Goal: Task Accomplishment & Management: Use online tool/utility

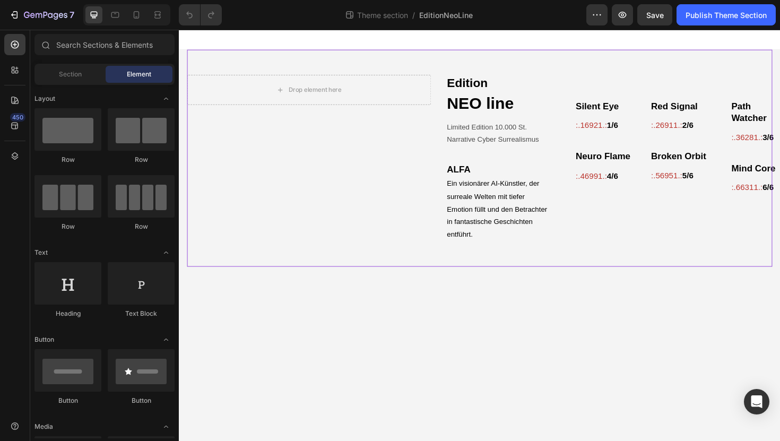
click at [463, 62] on div "Drop element here Hero Banner Edition Text Block NEO line Heading Limited Editi…" at bounding box center [497, 166] width 620 height 230
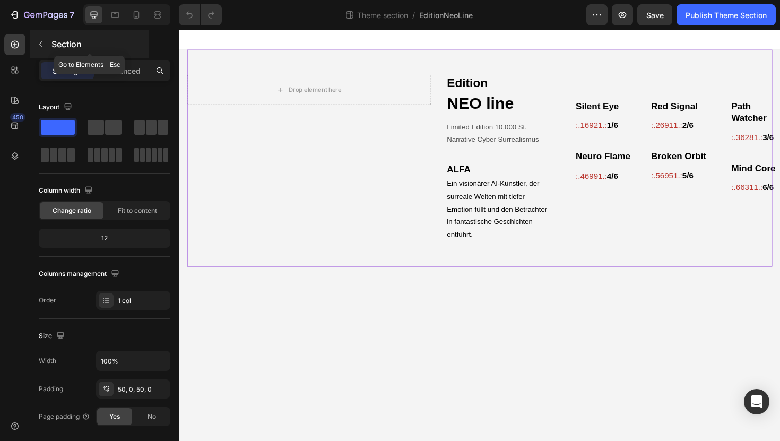
click at [42, 41] on icon "button" at bounding box center [40, 44] width 3 height 6
click at [358, 63] on div "Drop element here Hero Banner Edition Text Block NEO line Heading Limited Editi…" at bounding box center [497, 166] width 620 height 230
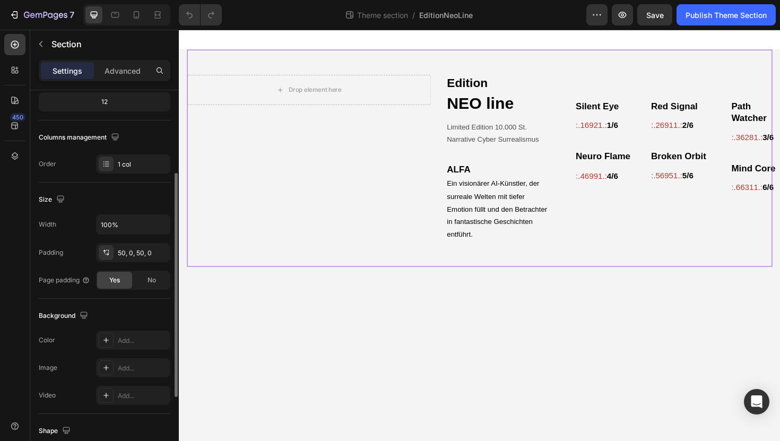
scroll to position [138, 0]
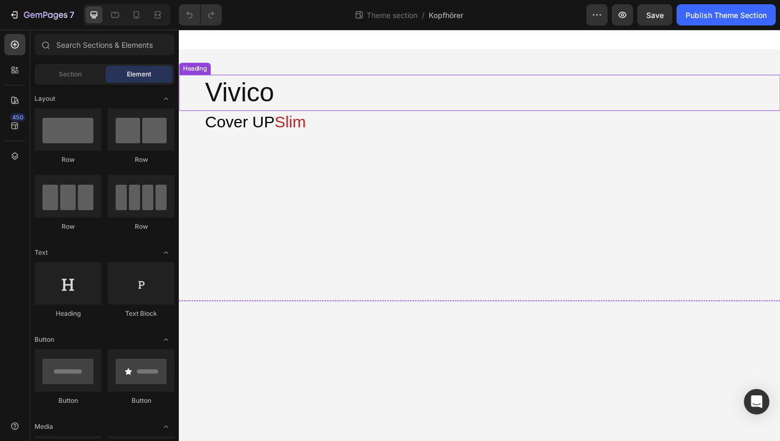
click at [275, 113] on h2 "Vivico" at bounding box center [510, 96] width 610 height 38
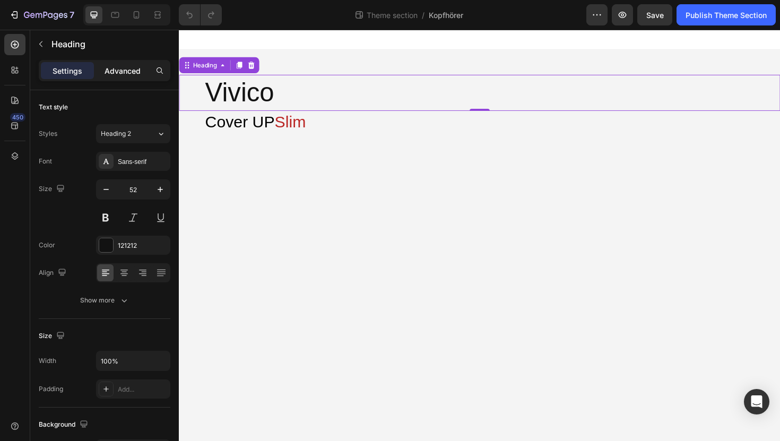
click at [125, 66] on p "Advanced" at bounding box center [123, 70] width 36 height 11
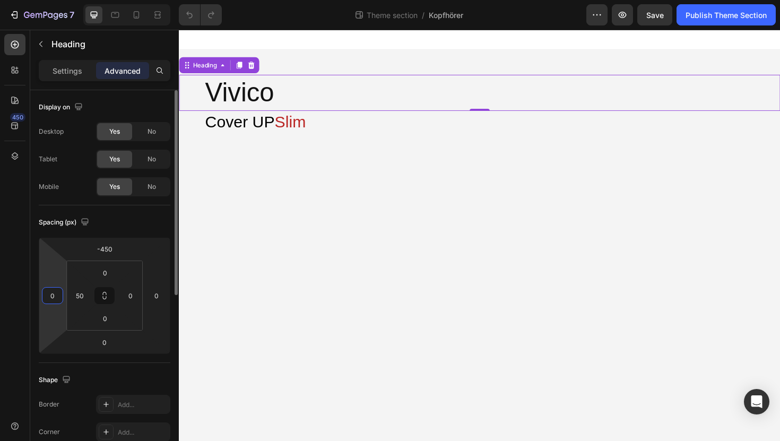
click at [58, 294] on input "0" at bounding box center [53, 296] width 16 height 16
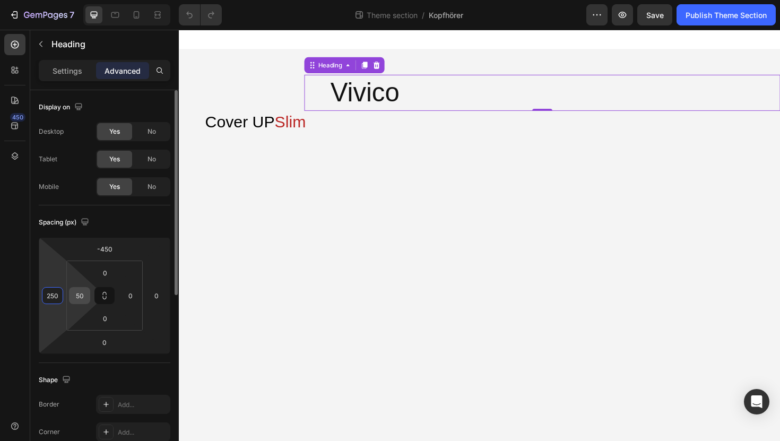
type input "250"
click at [82, 299] on input "50" at bounding box center [80, 296] width 16 height 16
type input "0"
click at [50, 297] on input "250" at bounding box center [53, 296] width 16 height 16
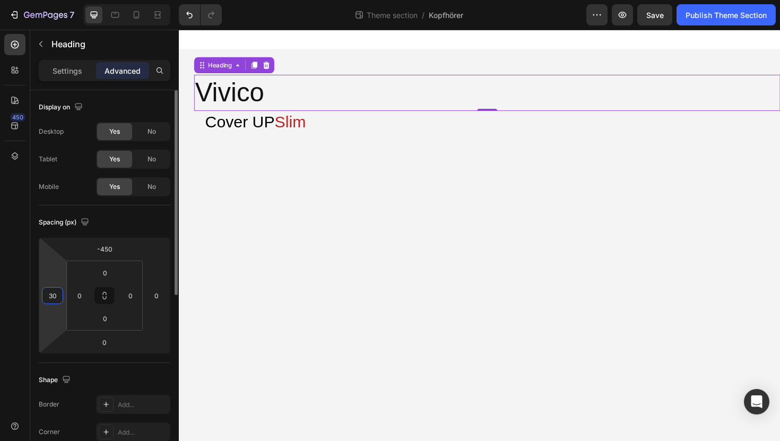
type input "300"
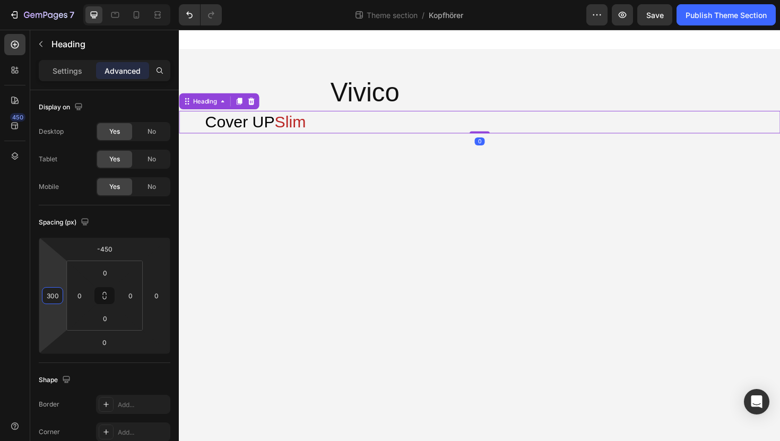
click at [249, 129] on span "Cover UP" at bounding box center [243, 127] width 74 height 19
click at [62, 297] on div "0" at bounding box center [52, 295] width 21 height 17
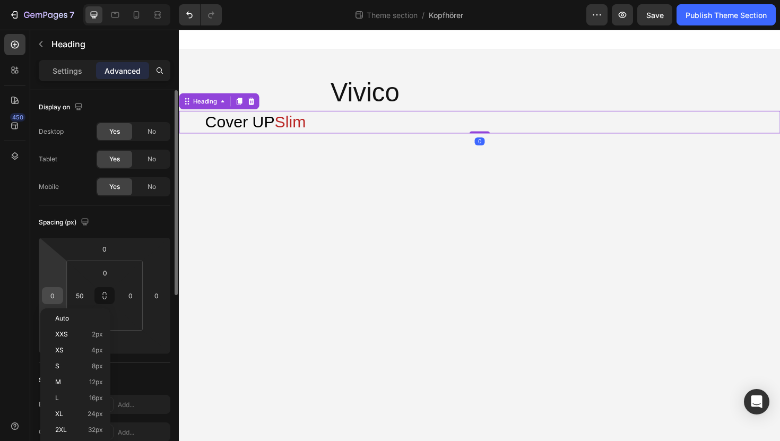
click at [54, 294] on input "0" at bounding box center [53, 296] width 16 height 16
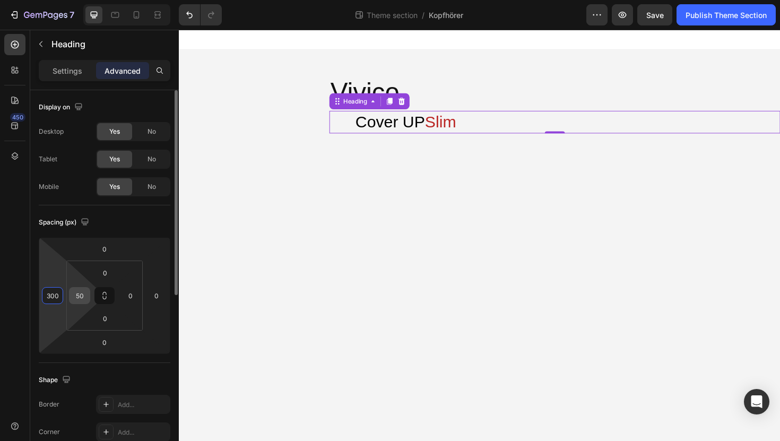
type input "300"
click at [83, 294] on input "50" at bounding box center [80, 296] width 16 height 16
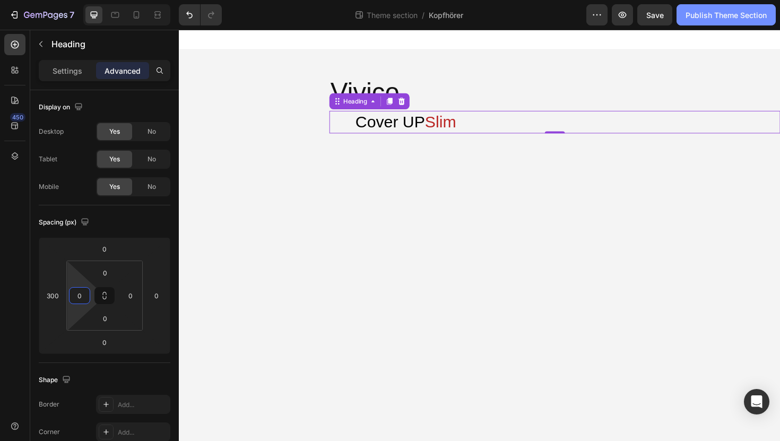
type input "0"
click at [753, 12] on div "Publish Theme Section" at bounding box center [725, 15] width 81 height 11
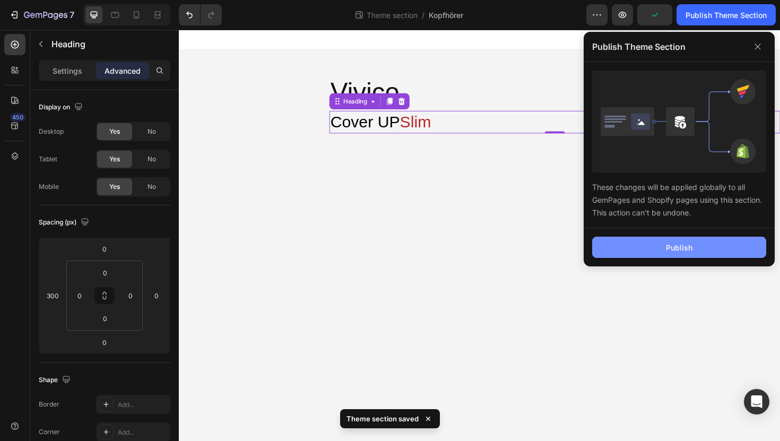
click at [645, 254] on button "Publish" at bounding box center [679, 247] width 174 height 21
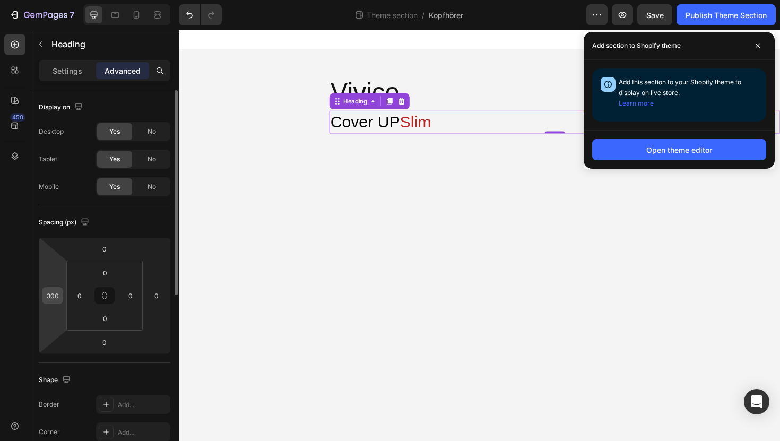
click at [54, 289] on input "300" at bounding box center [53, 296] width 16 height 16
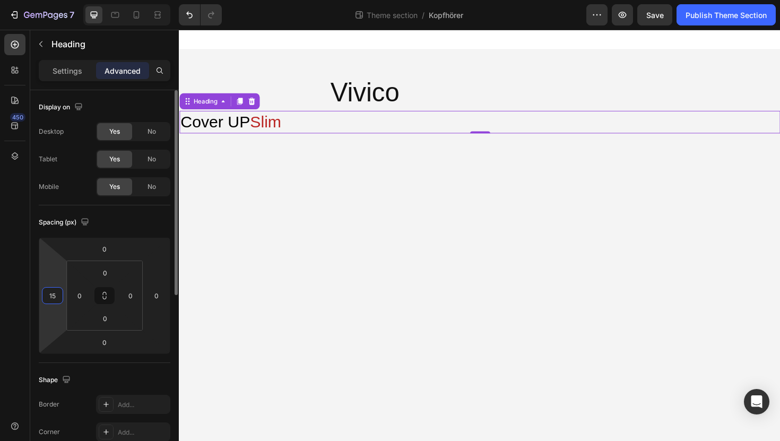
type input "150"
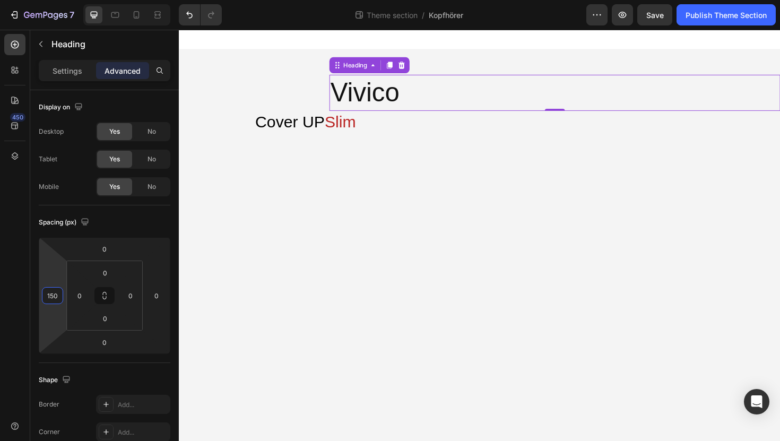
click at [392, 93] on h2 "Vivico" at bounding box center [576, 96] width 477 height 38
click at [54, 299] on input "300" at bounding box center [53, 296] width 16 height 16
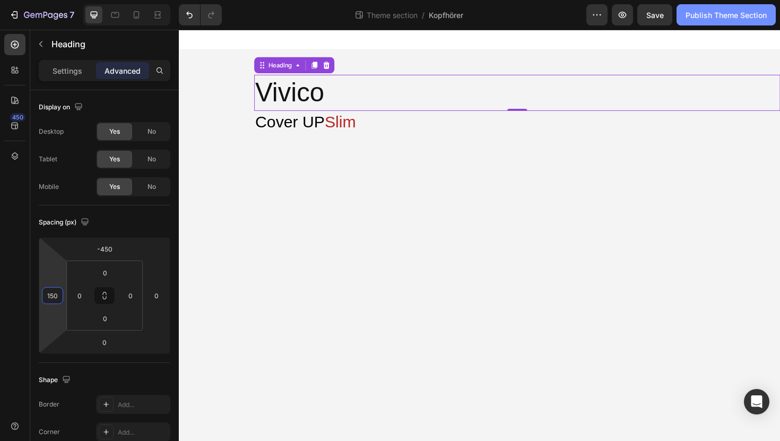
click at [702, 18] on div "Publish Theme Section" at bounding box center [725, 15] width 81 height 11
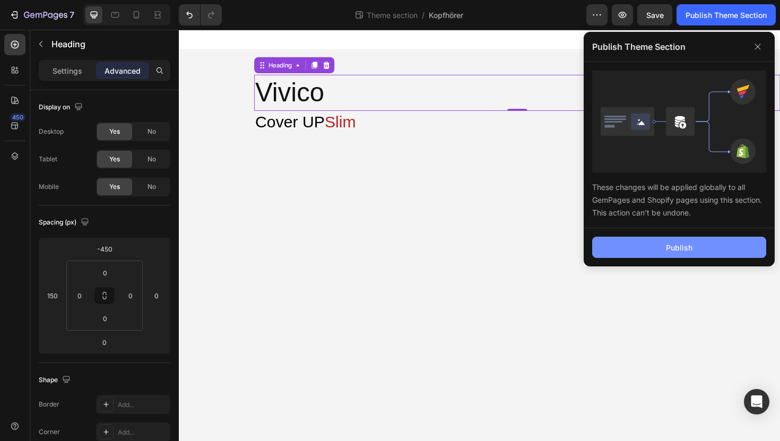
click at [659, 249] on button "Publish" at bounding box center [679, 247] width 174 height 21
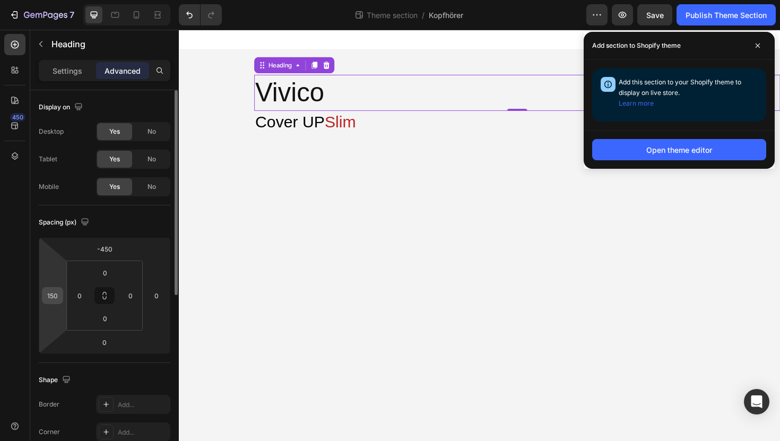
click at [57, 293] on input "150" at bounding box center [53, 296] width 16 height 16
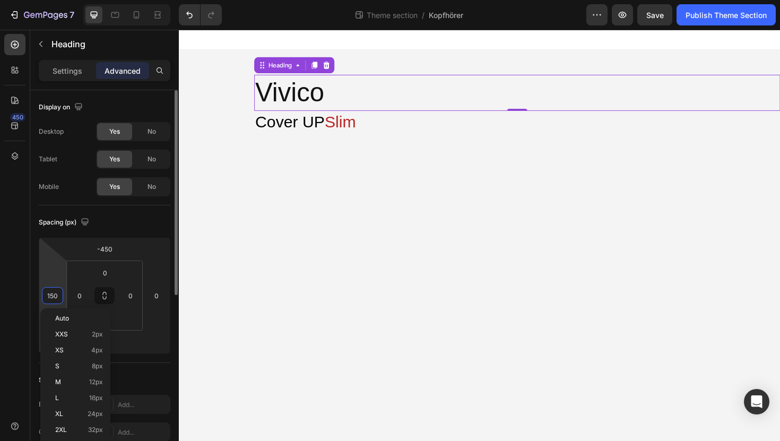
type input "0"
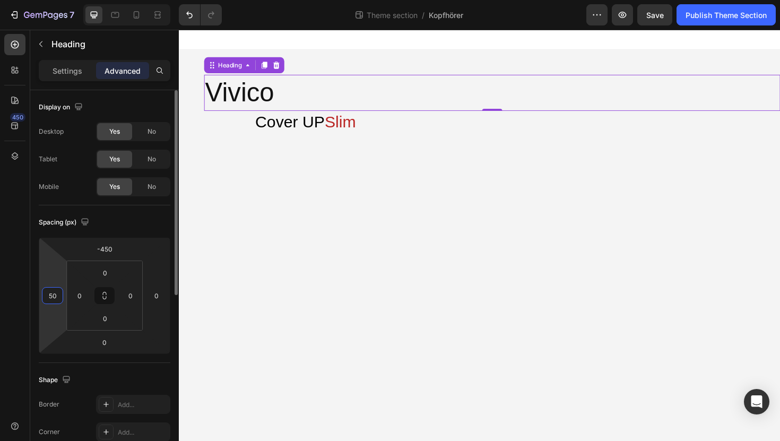
click at [54, 296] on input "50" at bounding box center [53, 296] width 16 height 16
type input "100"
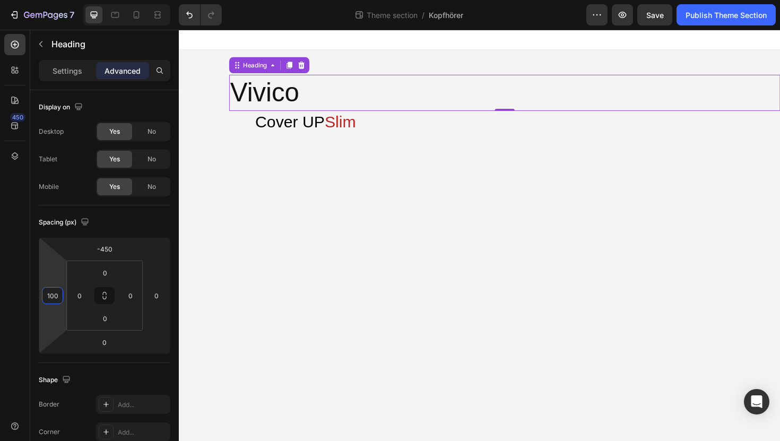
click at [289, 121] on span "Cover UP" at bounding box center [296, 127] width 74 height 19
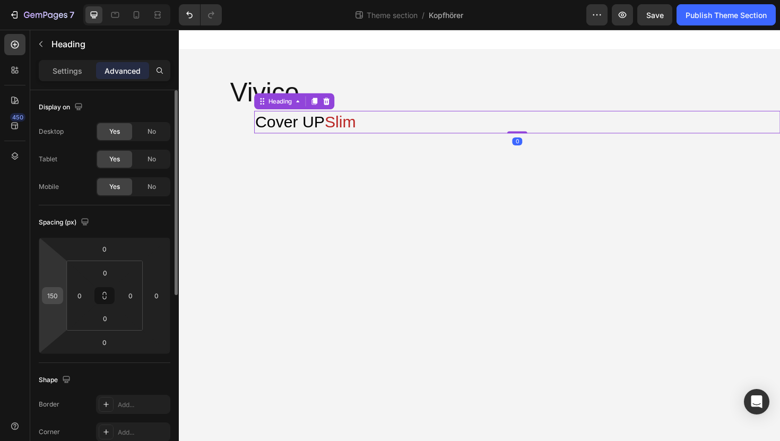
click at [54, 296] on input "150" at bounding box center [53, 296] width 16 height 16
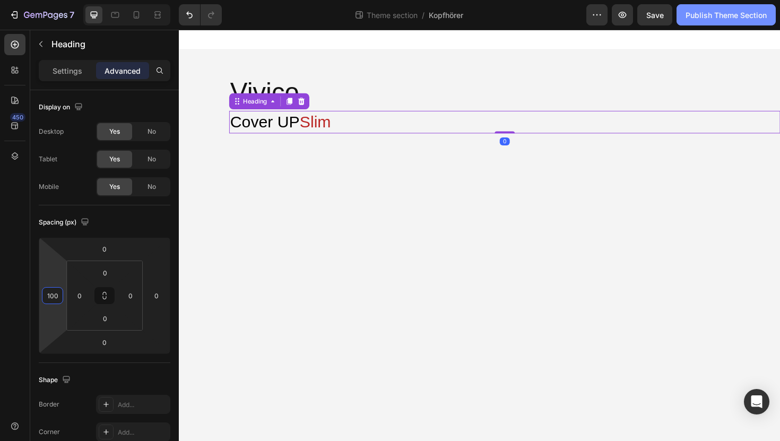
type input "100"
click at [714, 4] on button "Publish Theme Section" at bounding box center [725, 14] width 99 height 21
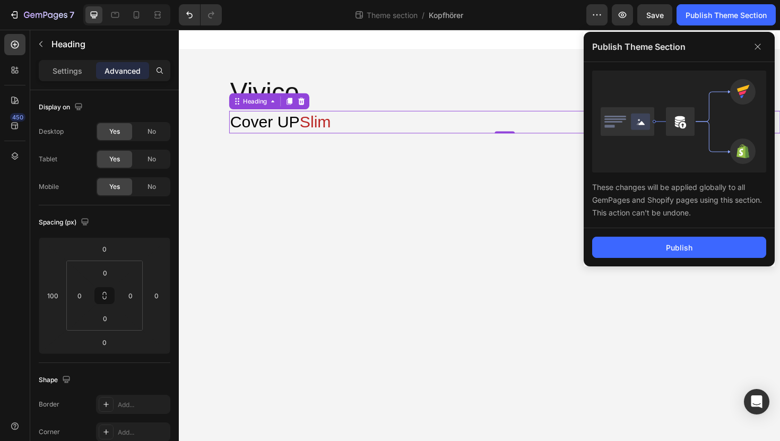
click at [654, 258] on div "Publish" at bounding box center [679, 247] width 191 height 38
click at [649, 253] on button "Publish" at bounding box center [679, 247] width 174 height 21
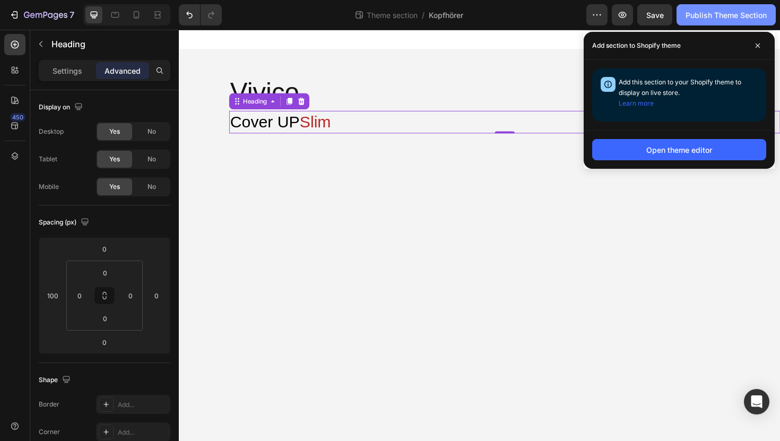
click at [711, 18] on div "Publish Theme Section" at bounding box center [725, 15] width 81 height 11
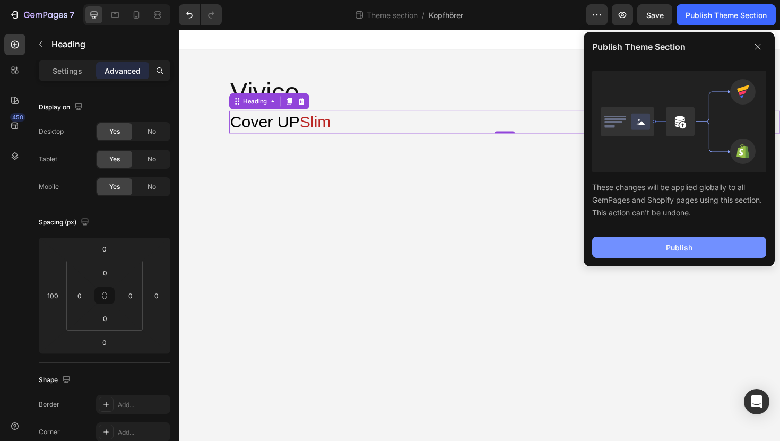
click at [683, 237] on button "Publish" at bounding box center [679, 247] width 174 height 21
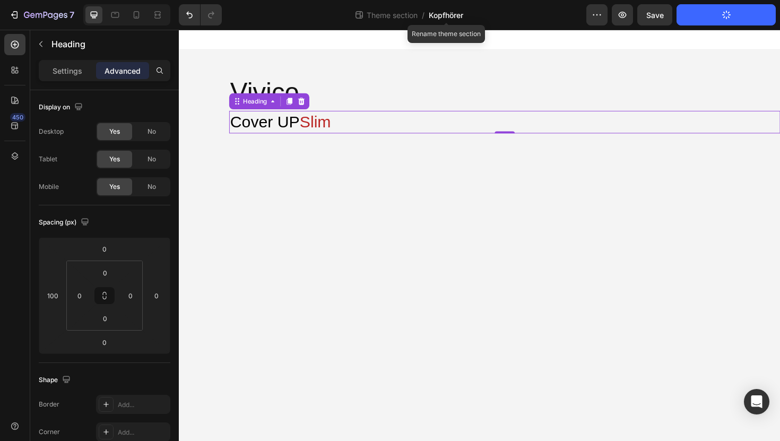
click at [449, 18] on span "Kopfhörer" at bounding box center [446, 15] width 34 height 11
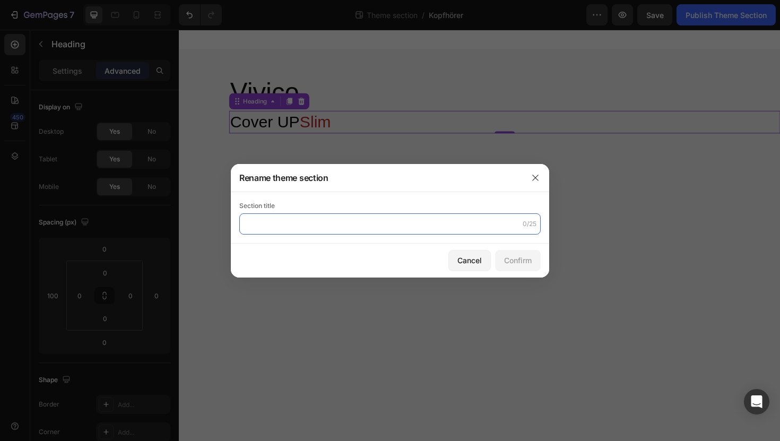
click at [362, 221] on input "text" at bounding box center [389, 223] width 301 height 21
type input "Butterfly"
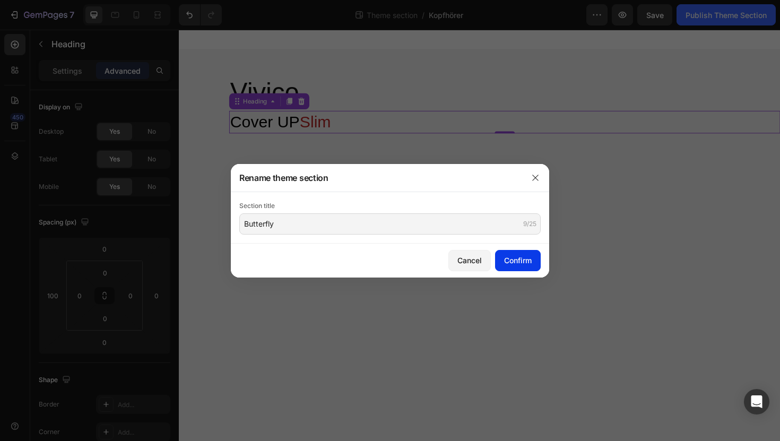
click at [523, 259] on div "Confirm" at bounding box center [518, 260] width 28 height 11
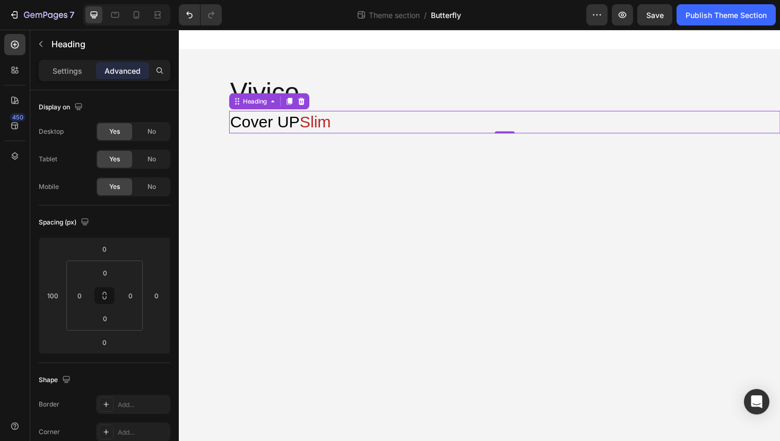
click at [453, 17] on span "Butterfly" at bounding box center [446, 15] width 30 height 11
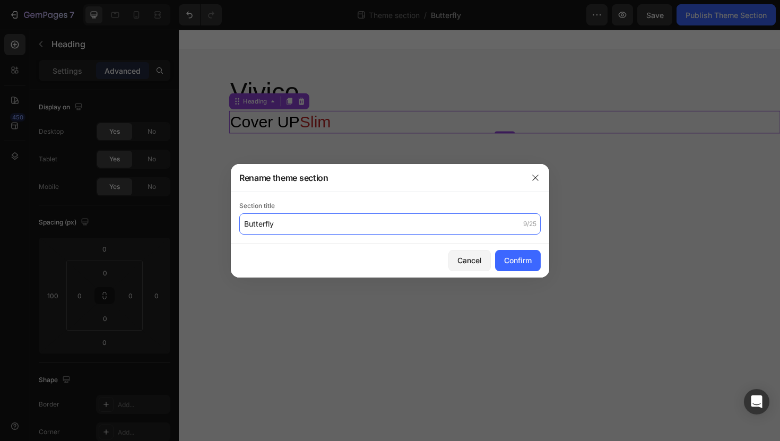
click at [346, 230] on input "Butterfly" at bounding box center [389, 223] width 301 height 21
type input "Kopfhörer"
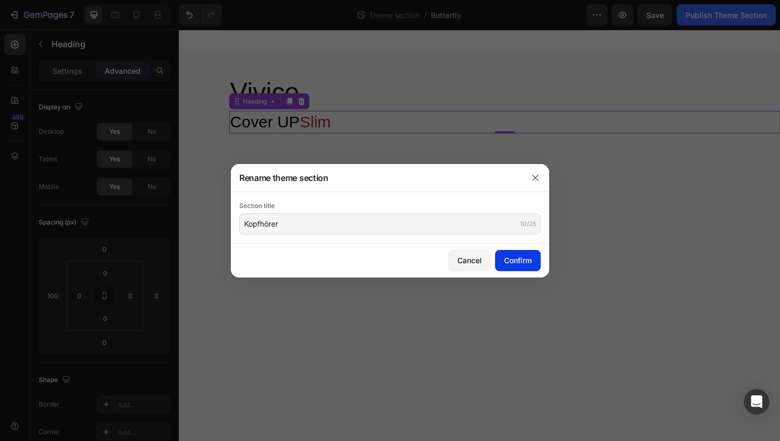
click at [531, 261] on div "Confirm" at bounding box center [518, 260] width 28 height 11
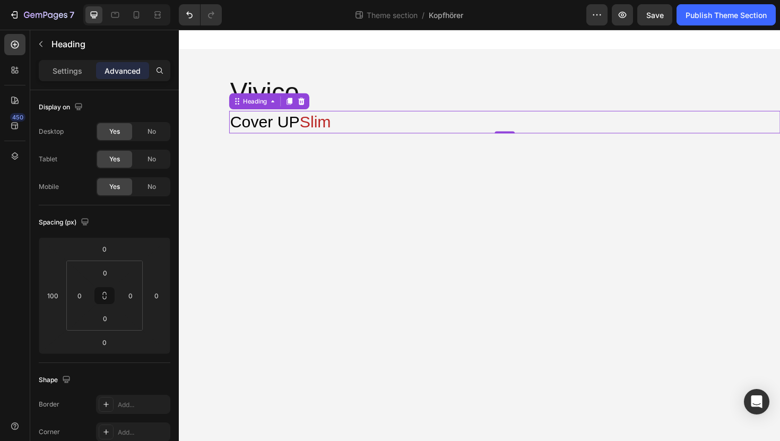
click at [736, 24] on button "Publish Theme Section" at bounding box center [725, 14] width 99 height 21
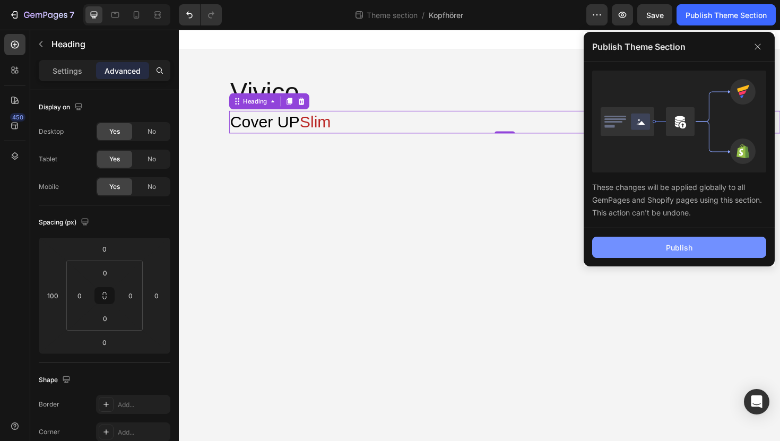
click at [651, 252] on button "Publish" at bounding box center [679, 247] width 174 height 21
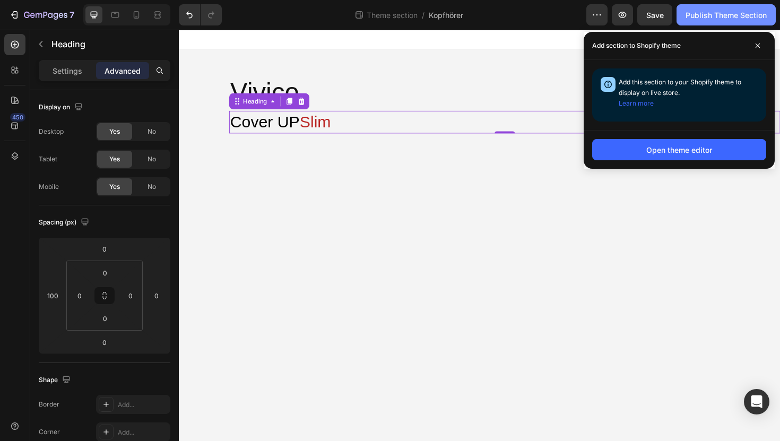
click at [736, 20] on div "Publish Theme Section" at bounding box center [725, 15] width 81 height 11
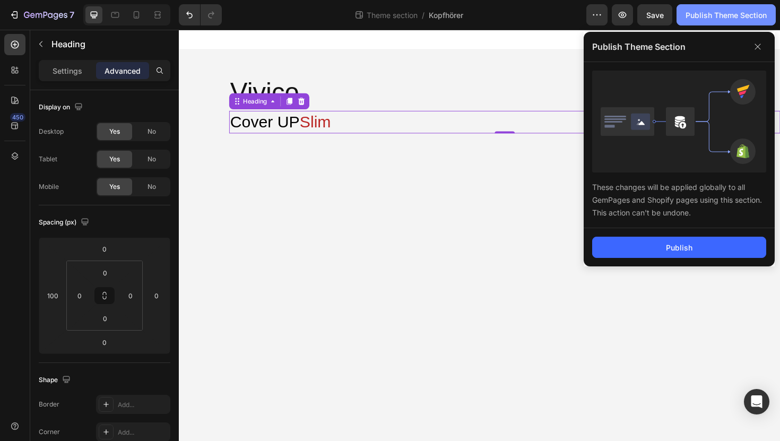
click at [735, 18] on div "Publish Theme Section" at bounding box center [725, 15] width 81 height 11
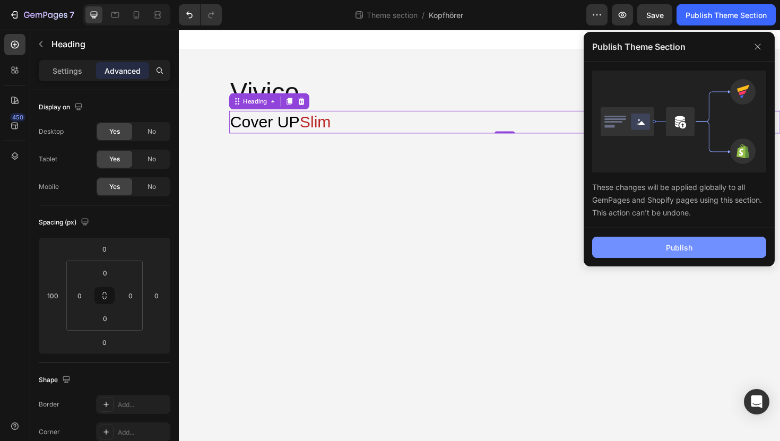
click at [674, 249] on div "Publish" at bounding box center [679, 247] width 27 height 11
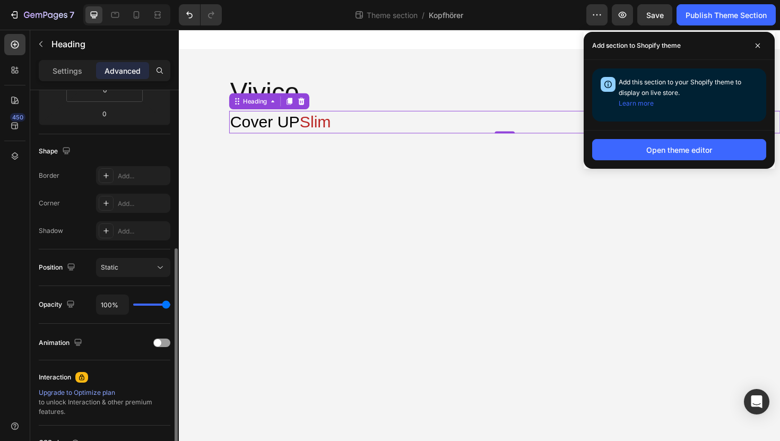
scroll to position [251, 0]
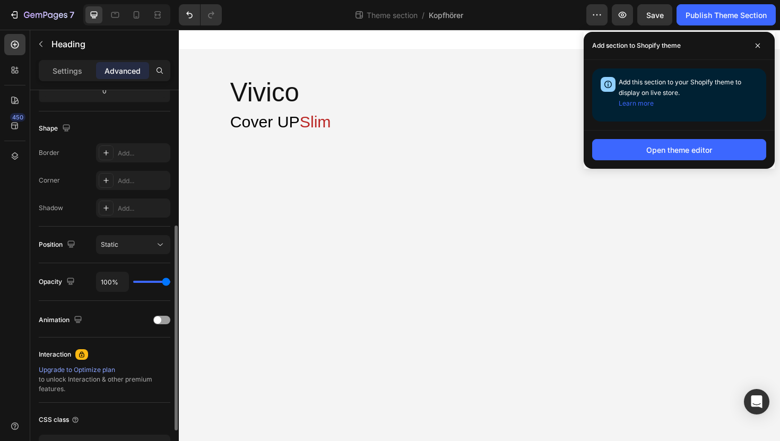
click at [387, 52] on div "Vivico Heading Cover UP Slim Heading Row Row Row Root Drag & drop element from …" at bounding box center [497, 253] width 637 height 446
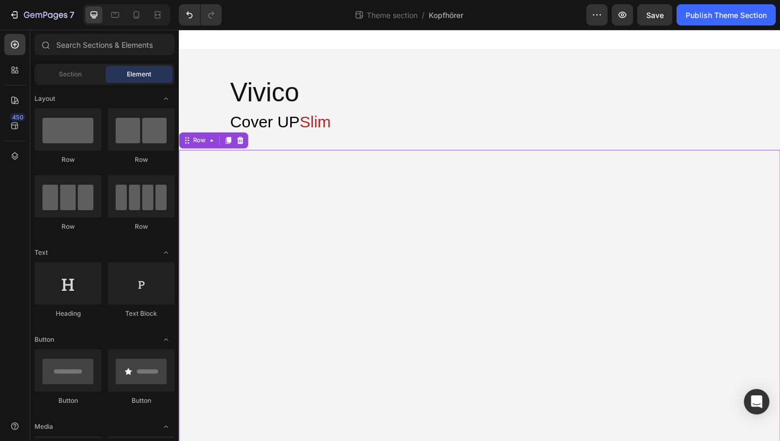
click at [340, 259] on div at bounding box center [497, 316] width 637 height 318
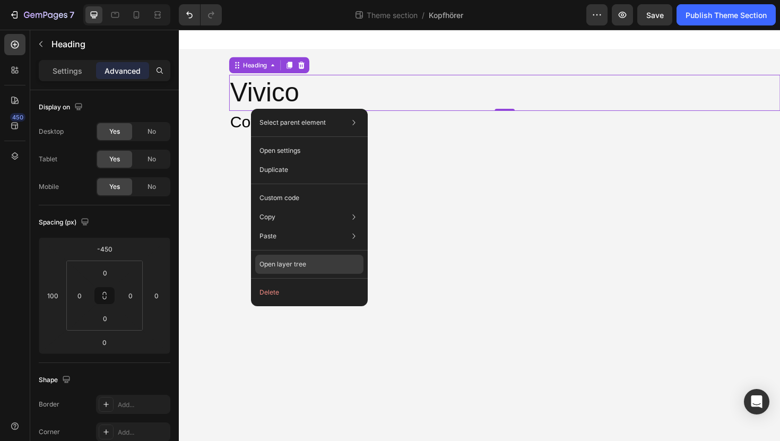
click at [285, 271] on div "Open layer tree" at bounding box center [309, 264] width 108 height 19
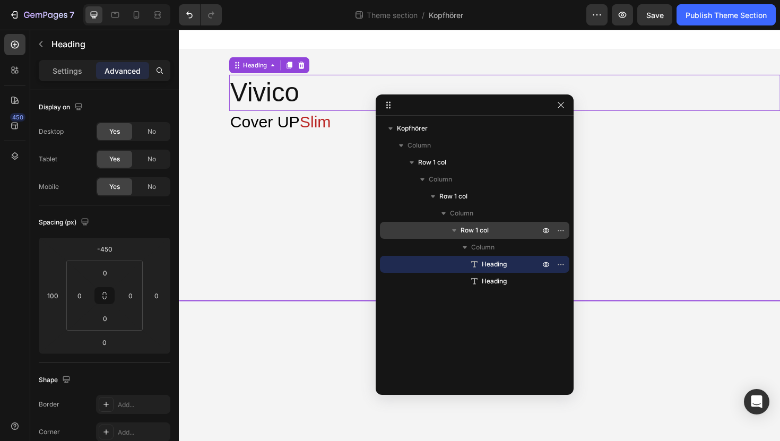
click at [526, 228] on p "Row 1 col" at bounding box center [500, 230] width 81 height 11
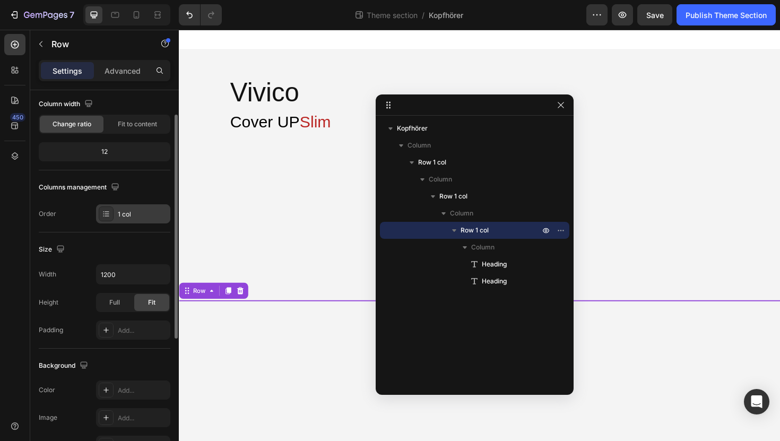
scroll to position [88, 0]
click at [146, 265] on input "1200" at bounding box center [133, 272] width 73 height 19
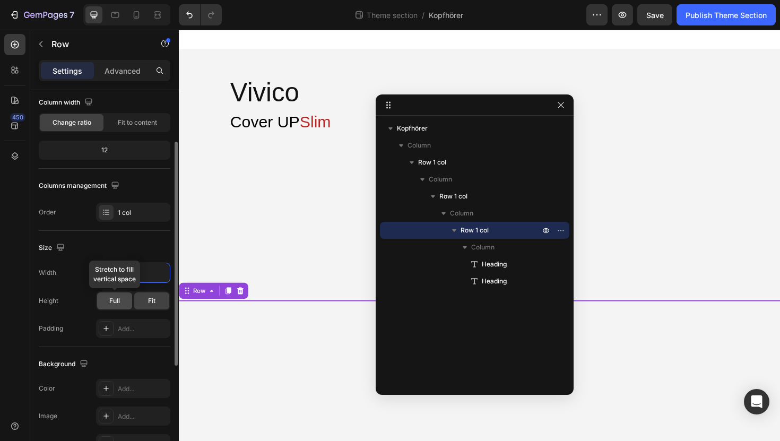
click at [116, 298] on span "Full" at bounding box center [114, 301] width 11 height 10
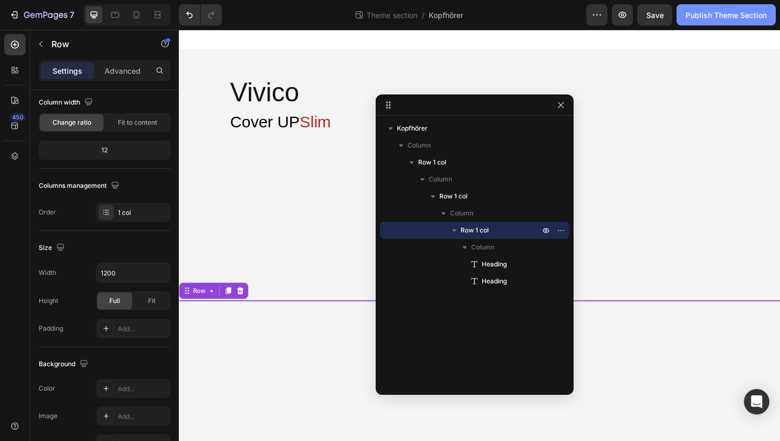
click at [726, 19] on div "Publish Theme Section" at bounding box center [725, 15] width 81 height 11
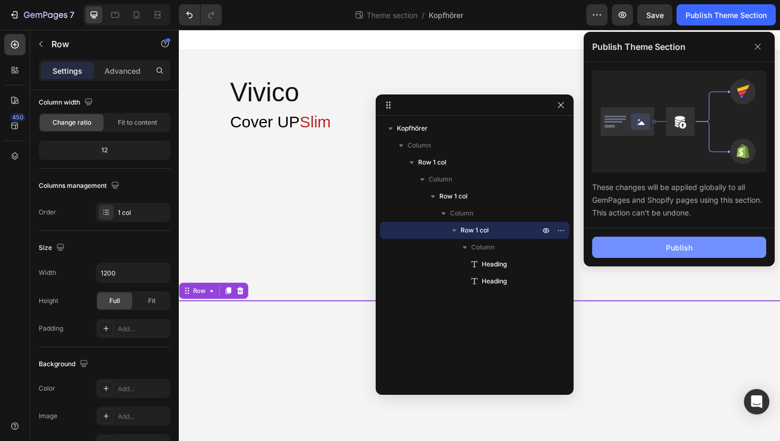
click at [664, 250] on button "Publish" at bounding box center [679, 247] width 174 height 21
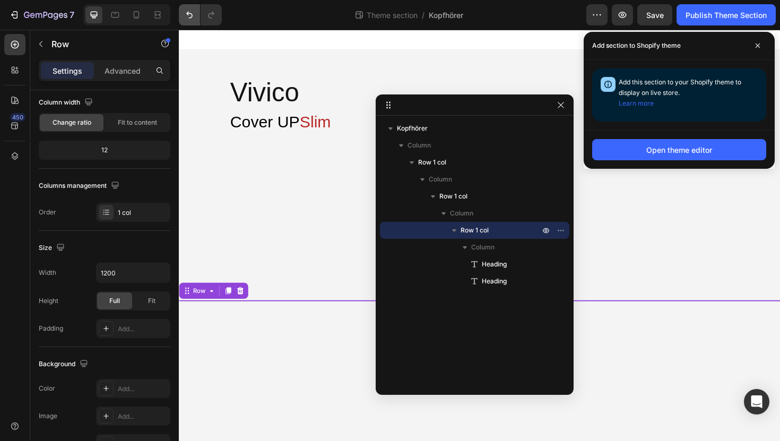
click at [194, 19] on icon "Undo/Redo" at bounding box center [189, 15] width 11 height 11
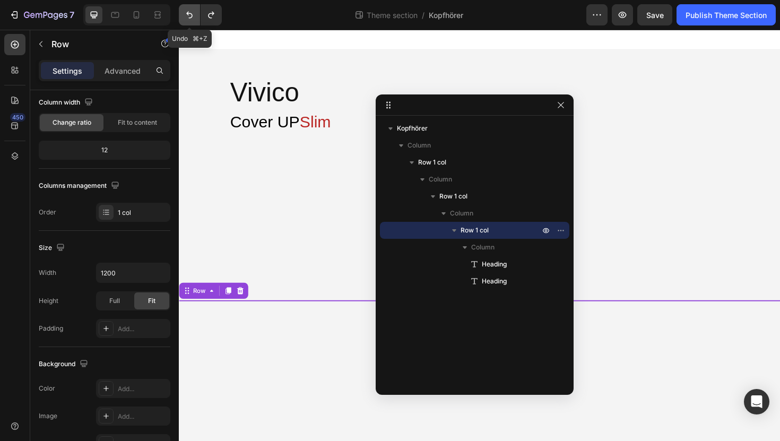
click at [194, 19] on icon "Undo/Redo" at bounding box center [189, 15] width 11 height 11
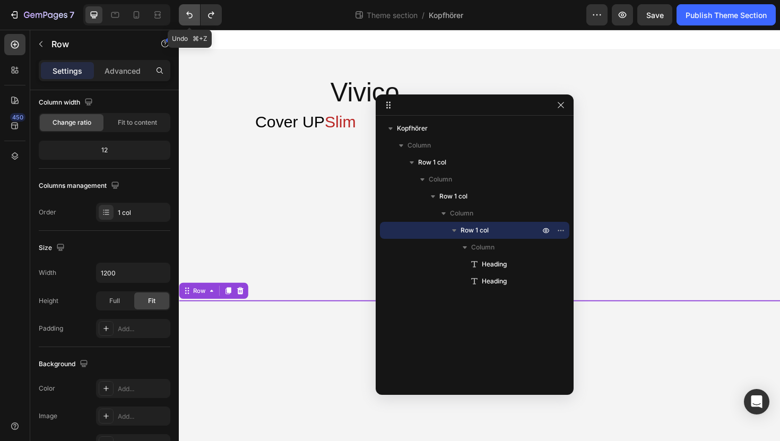
click at [194, 19] on icon "Undo/Redo" at bounding box center [189, 15] width 11 height 11
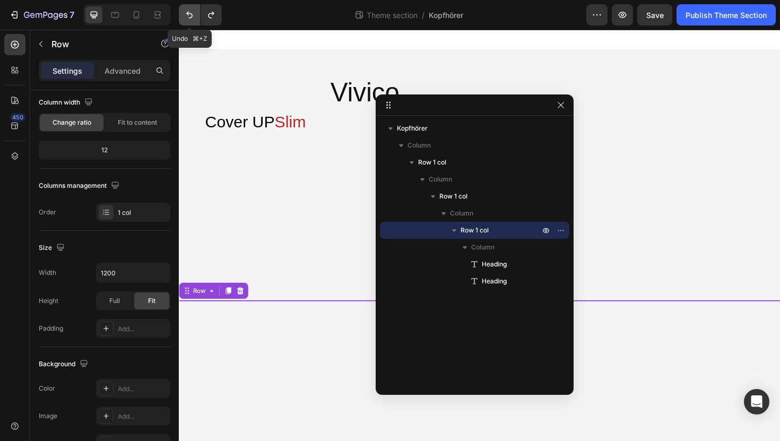
click at [194, 19] on icon "Undo/Redo" at bounding box center [189, 15] width 11 height 11
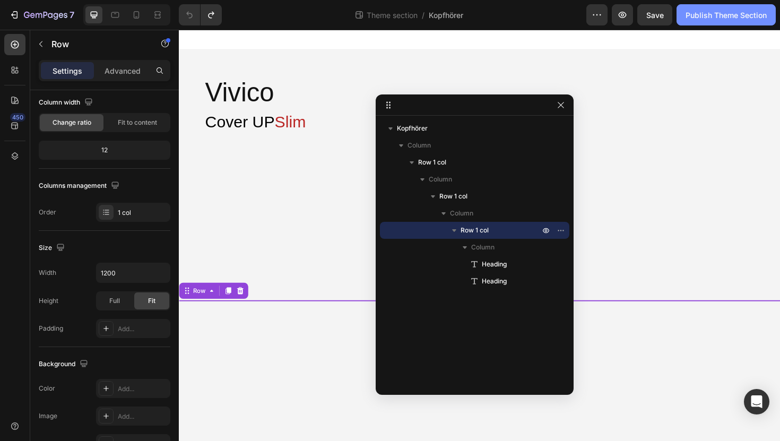
click at [739, 21] on button "Publish Theme Section" at bounding box center [725, 14] width 99 height 21
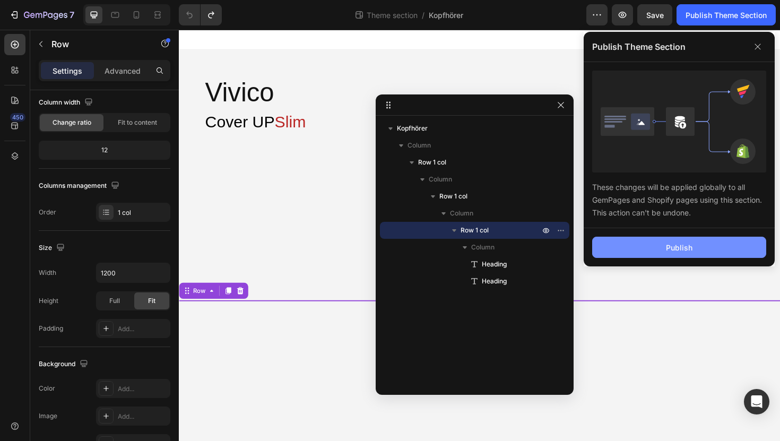
click at [671, 243] on div "Publish" at bounding box center [679, 247] width 27 height 11
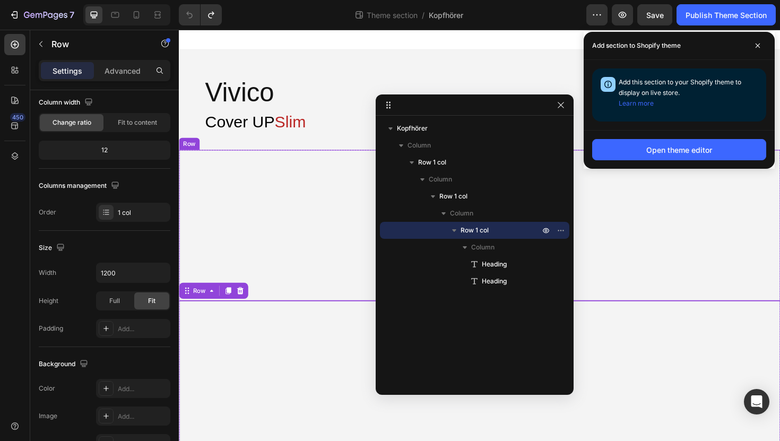
click at [277, 233] on div at bounding box center [497, 316] width 637 height 318
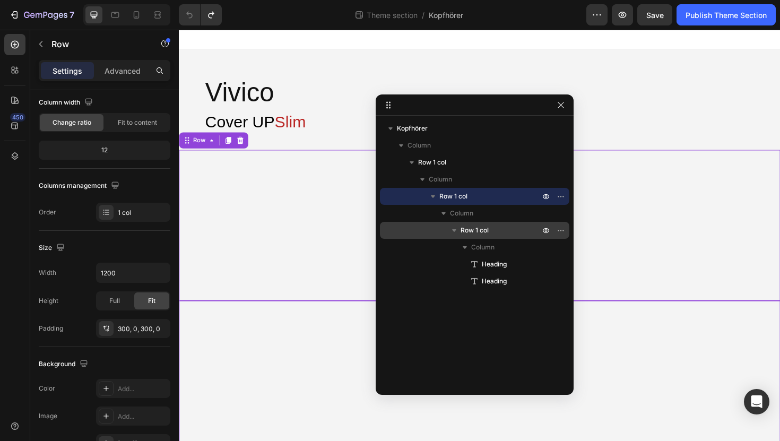
click at [467, 228] on span "Row 1 col" at bounding box center [474, 230] width 28 height 11
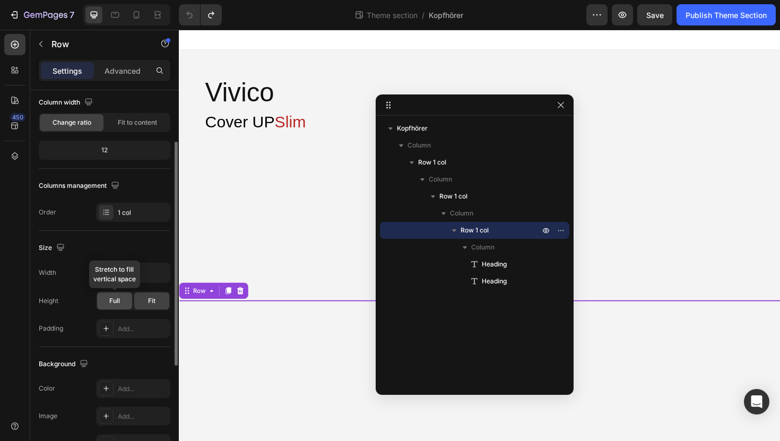
click at [111, 299] on span "Full" at bounding box center [114, 301] width 11 height 10
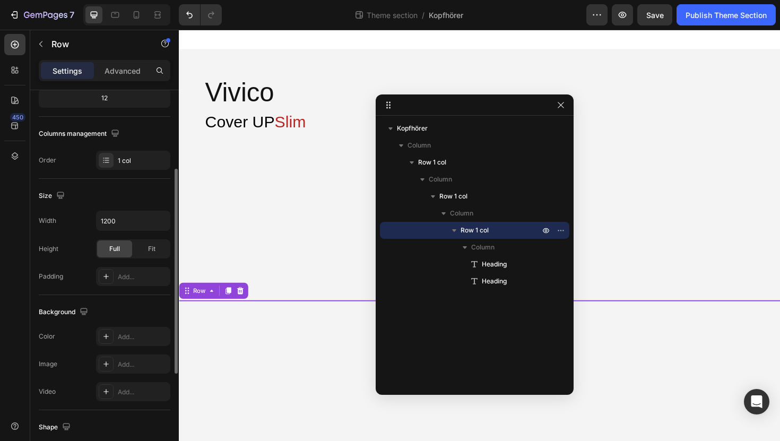
scroll to position [144, 0]
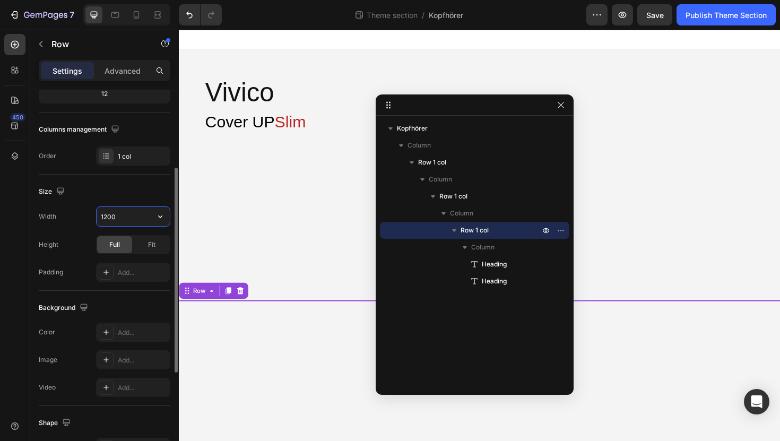
click at [131, 213] on input "1200" at bounding box center [133, 216] width 73 height 19
click at [156, 220] on icon "button" at bounding box center [160, 216] width 11 height 11
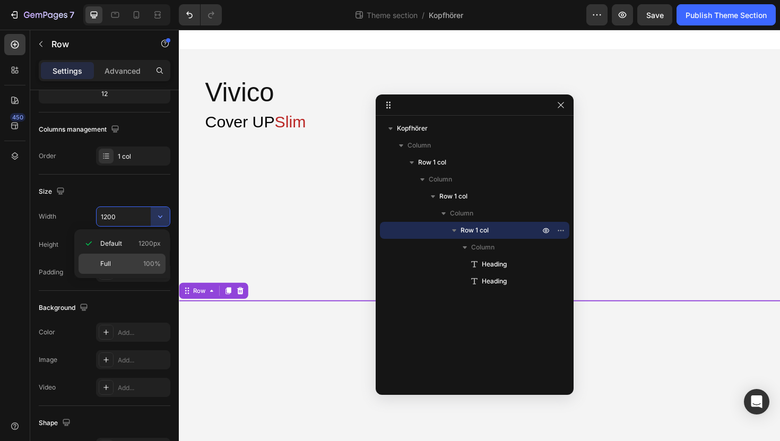
click at [133, 264] on p "Full 100%" at bounding box center [130, 264] width 60 height 10
type input "100%"
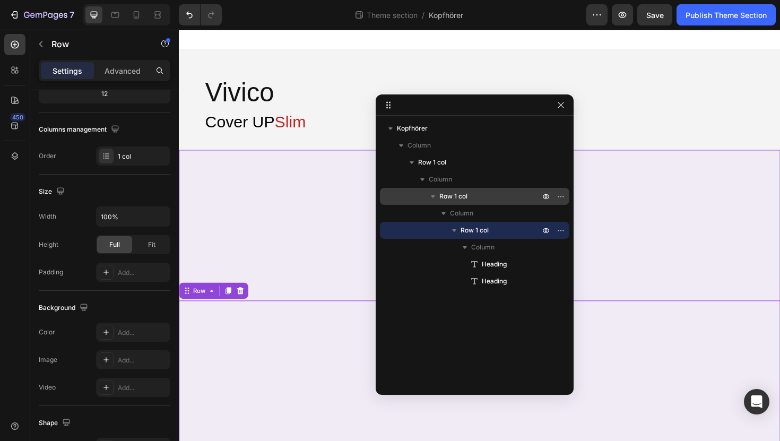
click at [450, 200] on span "Row 1 col" at bounding box center [453, 196] width 28 height 11
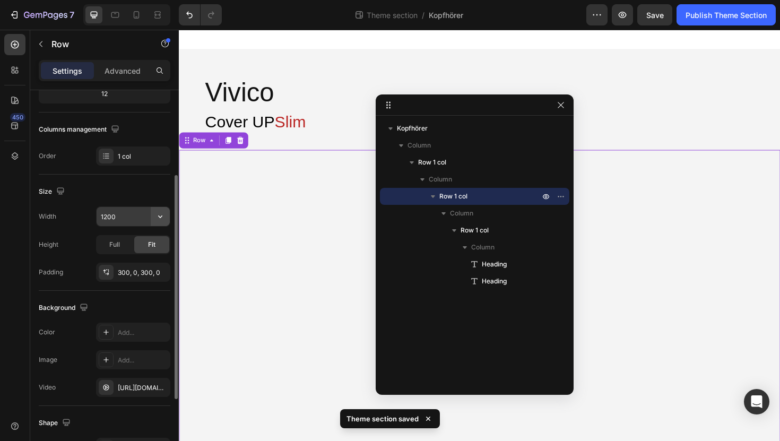
click at [152, 218] on button "button" at bounding box center [160, 216] width 19 height 19
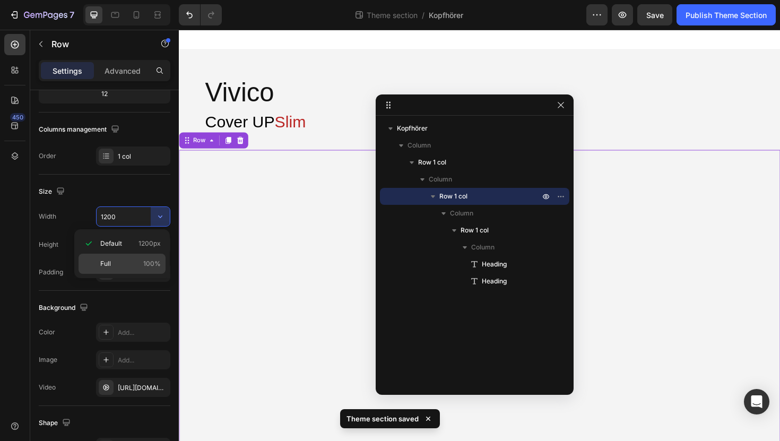
click at [130, 263] on p "Full 100%" at bounding box center [130, 264] width 60 height 10
type input "100%"
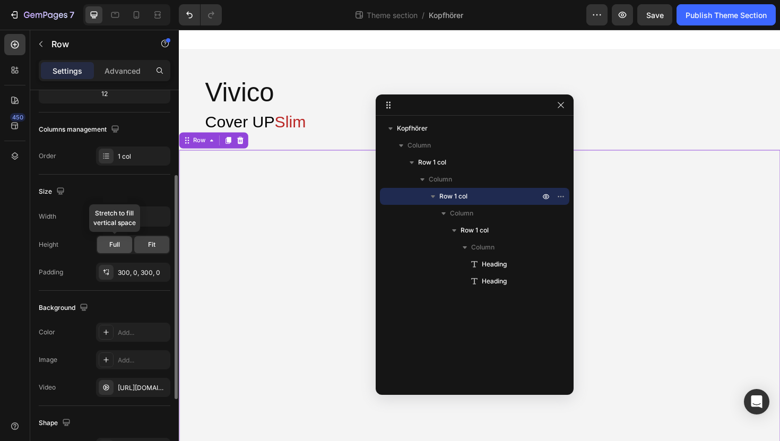
click at [121, 243] on div "Full" at bounding box center [114, 244] width 35 height 17
click at [126, 271] on div "300, 0, 300, 0" at bounding box center [133, 273] width 31 height 10
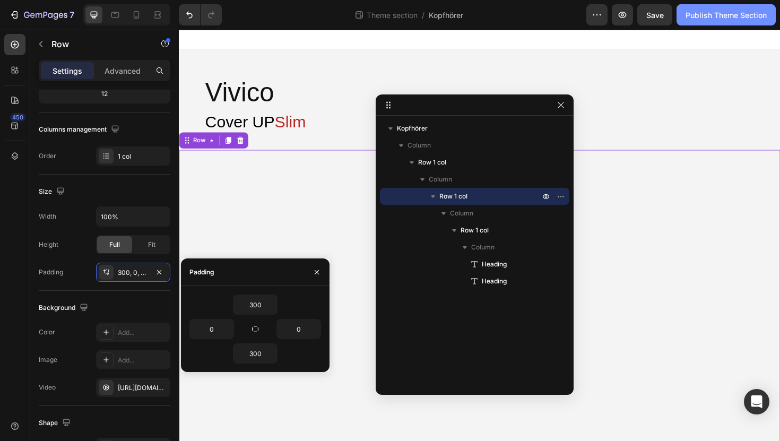
click at [726, 11] on div "Publish Theme Section" at bounding box center [725, 15] width 81 height 11
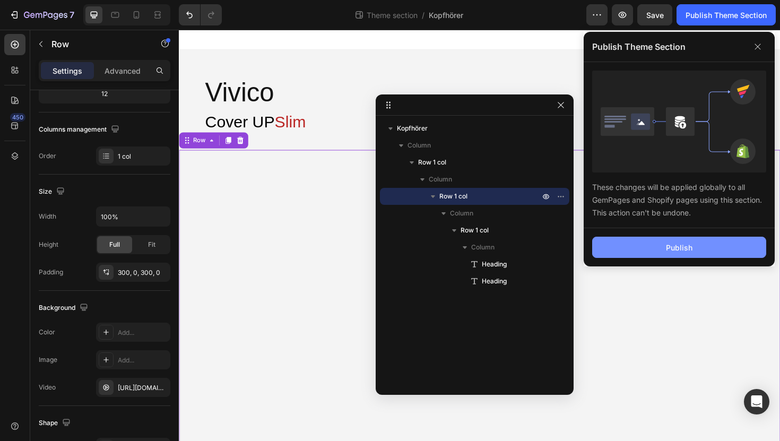
click at [642, 251] on button "Publish" at bounding box center [679, 247] width 174 height 21
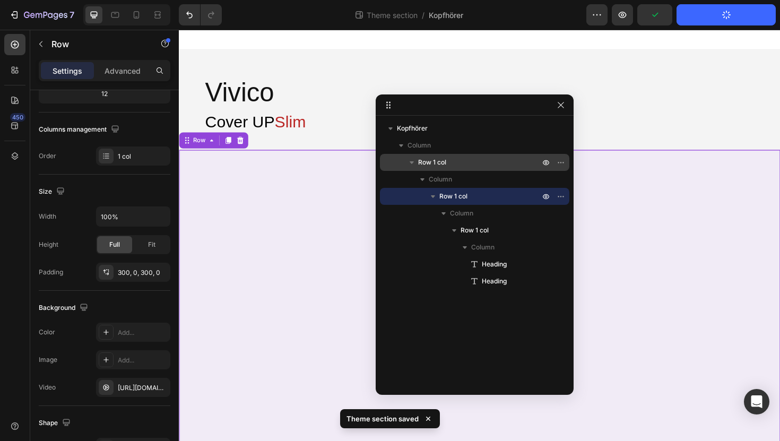
click at [480, 169] on div "Row 1 col" at bounding box center [474, 162] width 181 height 17
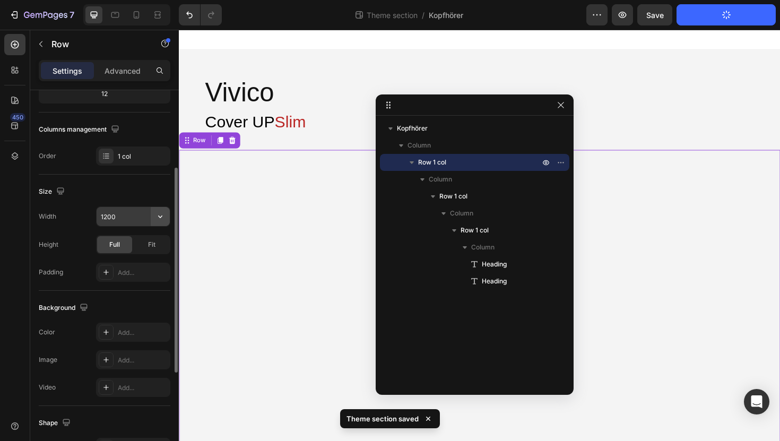
click at [165, 219] on icon "button" at bounding box center [160, 216] width 11 height 11
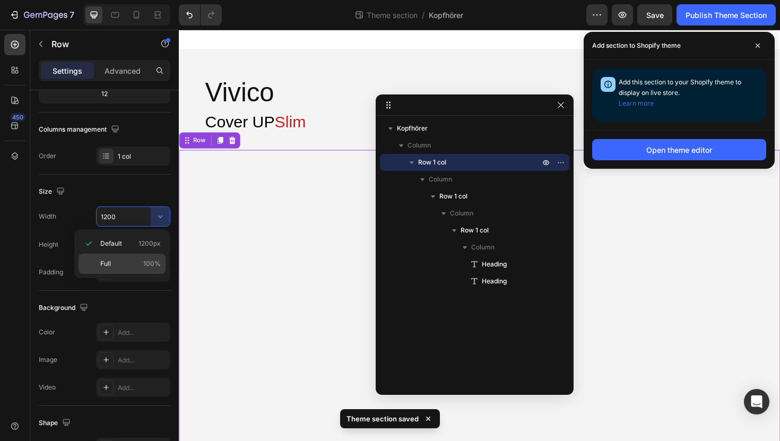
click at [145, 264] on span "100%" at bounding box center [152, 264] width 18 height 10
type input "100%"
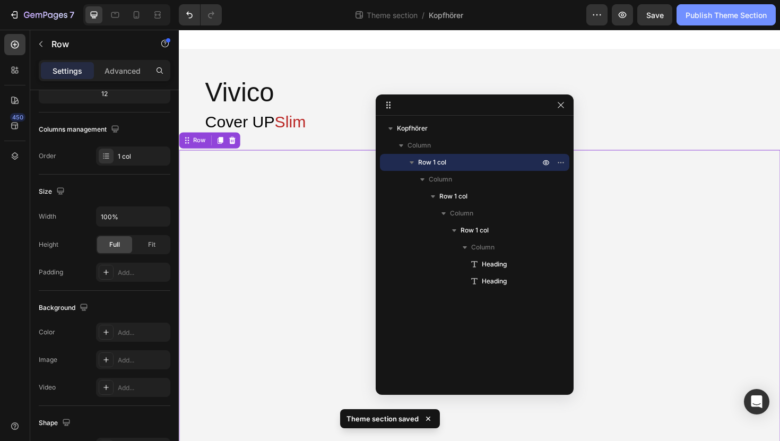
click at [740, 22] on button "Publish Theme Section" at bounding box center [725, 14] width 99 height 21
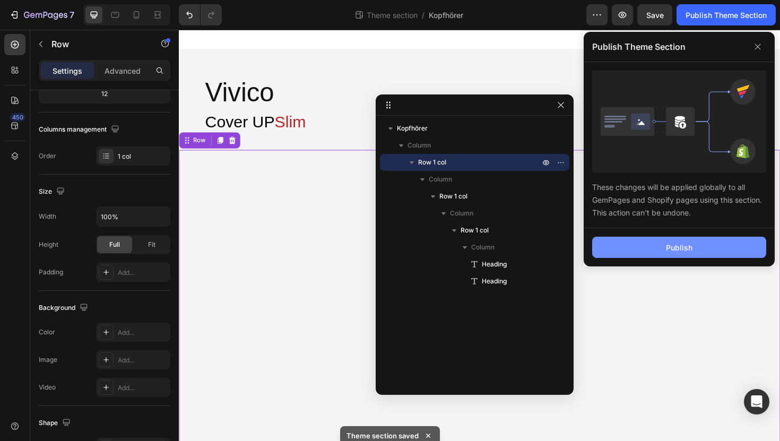
click at [647, 253] on button "Publish" at bounding box center [679, 247] width 174 height 21
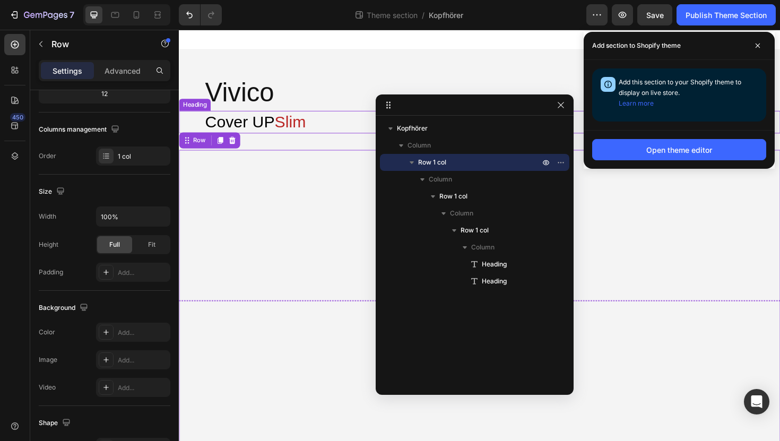
click at [257, 119] on span "Cover UP" at bounding box center [243, 127] width 74 height 19
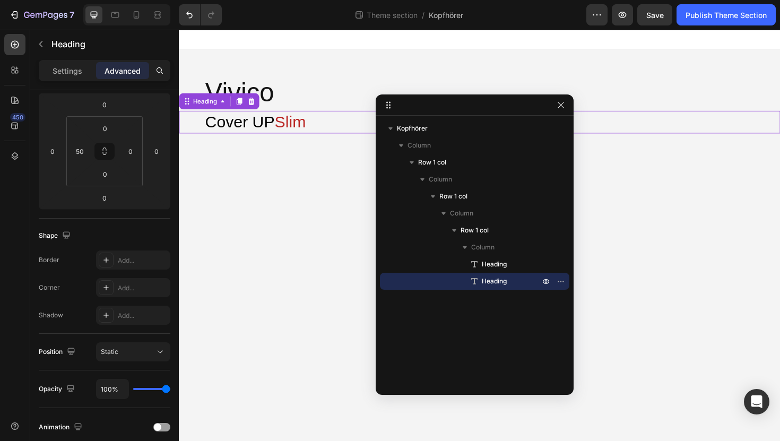
scroll to position [0, 0]
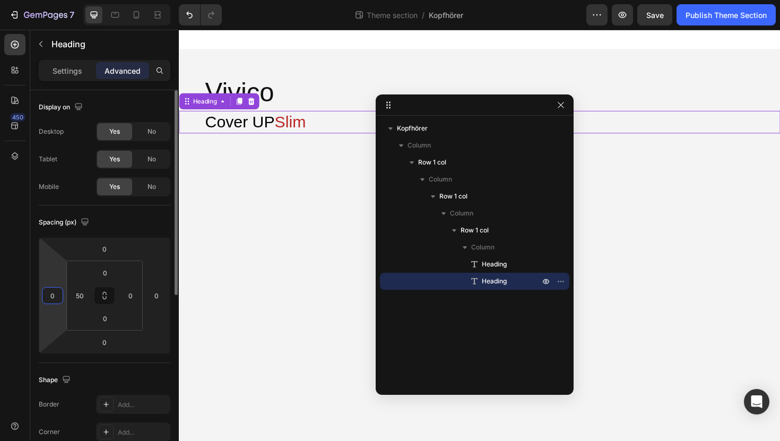
click at [54, 298] on input "0" at bounding box center [53, 296] width 16 height 16
type input "100"
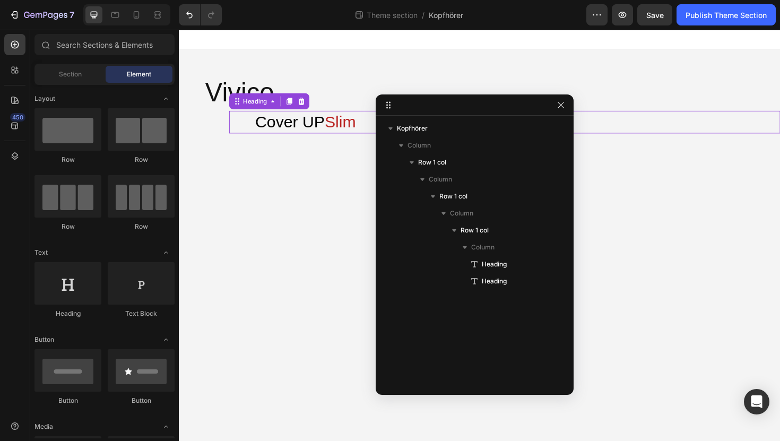
click at [217, 76] on div "Vivico Heading Cover UP Slim Heading 0 Row Row Row Root Drag & drop element fro…" at bounding box center [497, 253] width 637 height 446
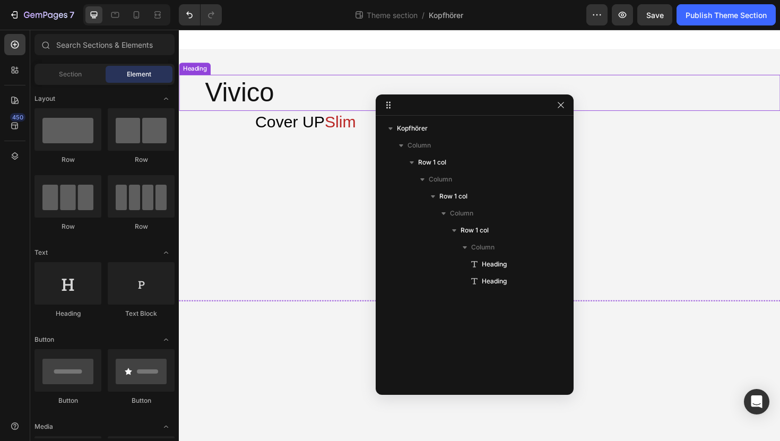
click at [222, 94] on h2 "Vivico" at bounding box center [510, 96] width 610 height 38
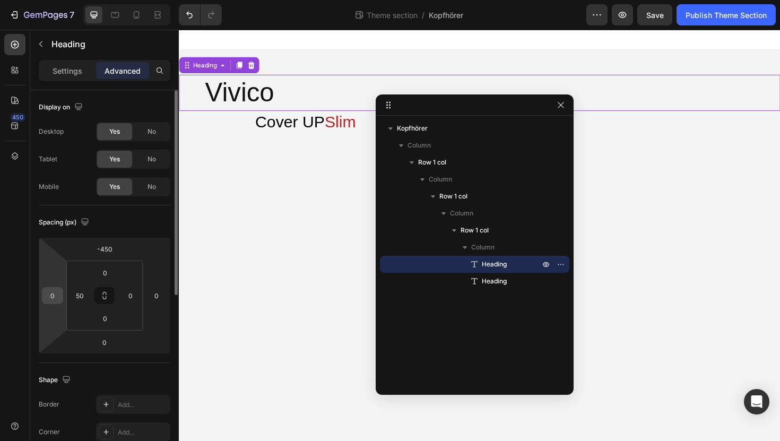
click at [48, 290] on input "0" at bounding box center [53, 296] width 16 height 16
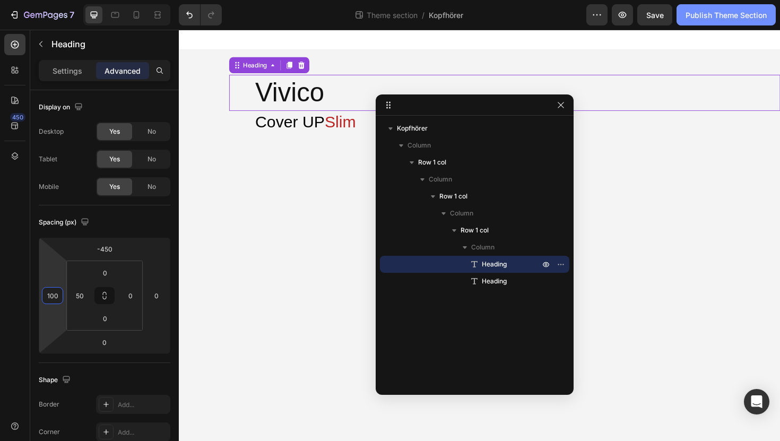
type input "100"
click at [713, 17] on div "Publish Theme Section" at bounding box center [725, 15] width 81 height 11
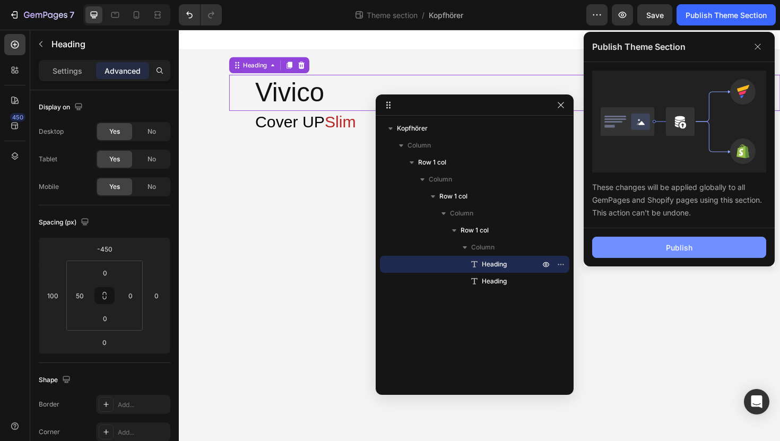
click at [634, 252] on button "Publish" at bounding box center [679, 247] width 174 height 21
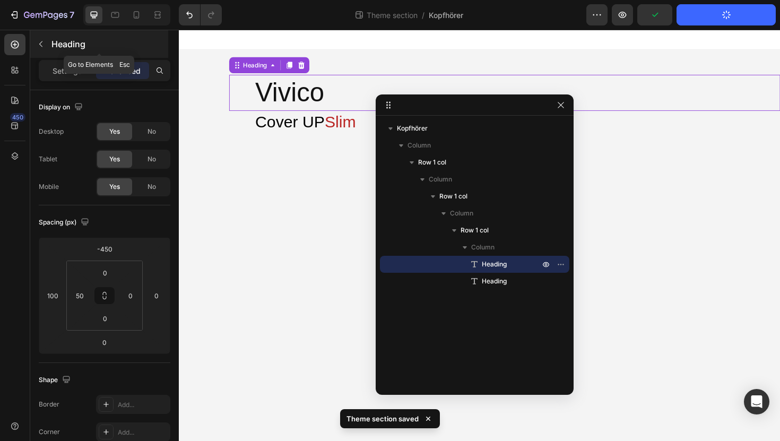
click at [46, 45] on button "button" at bounding box center [40, 44] width 17 height 17
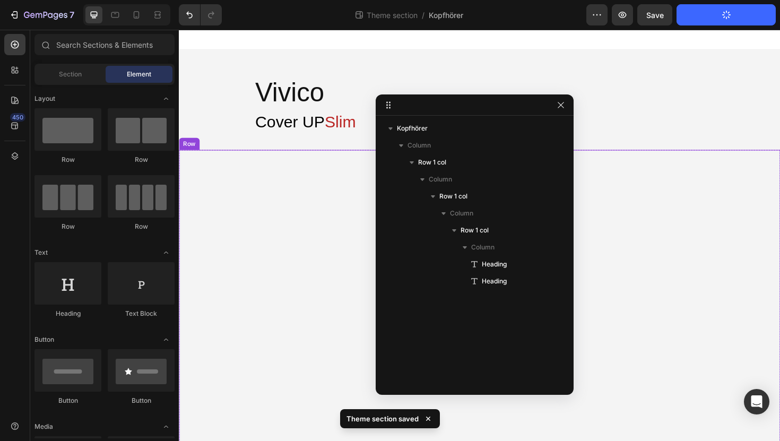
click at [312, 181] on div at bounding box center [497, 316] width 637 height 318
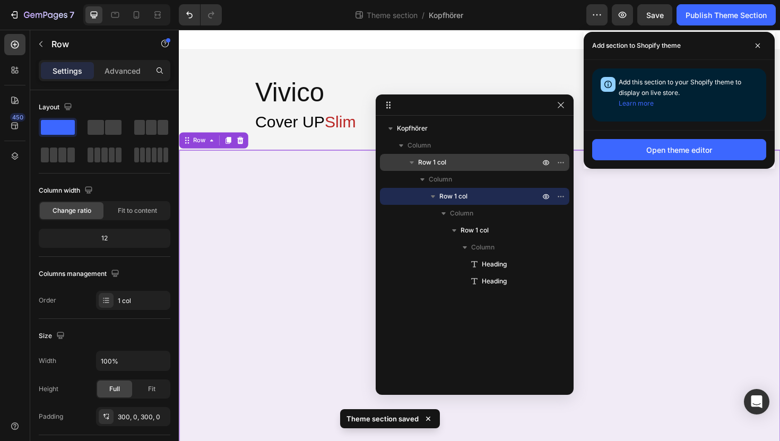
click at [468, 158] on p "Row 1 col" at bounding box center [480, 162] width 124 height 11
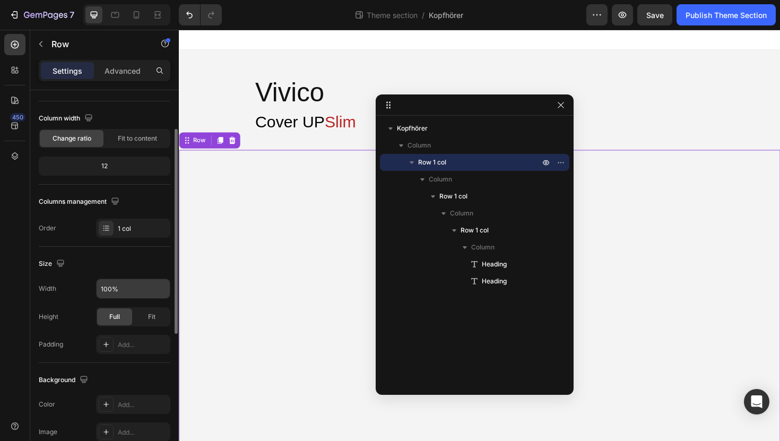
scroll to position [85, 0]
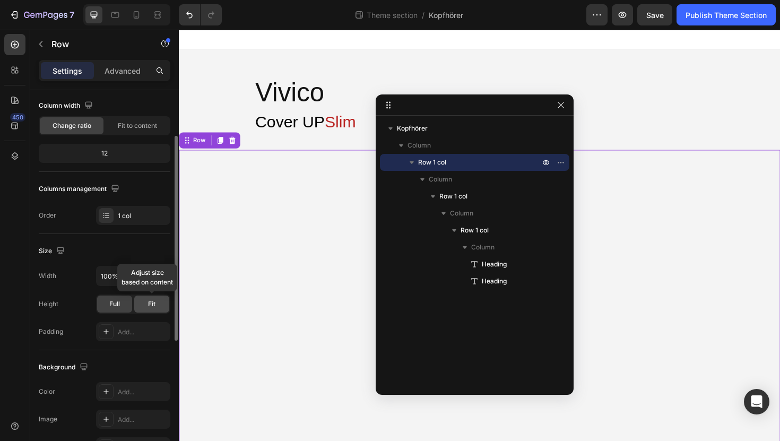
click at [148, 305] on span "Fit" at bounding box center [151, 304] width 7 height 10
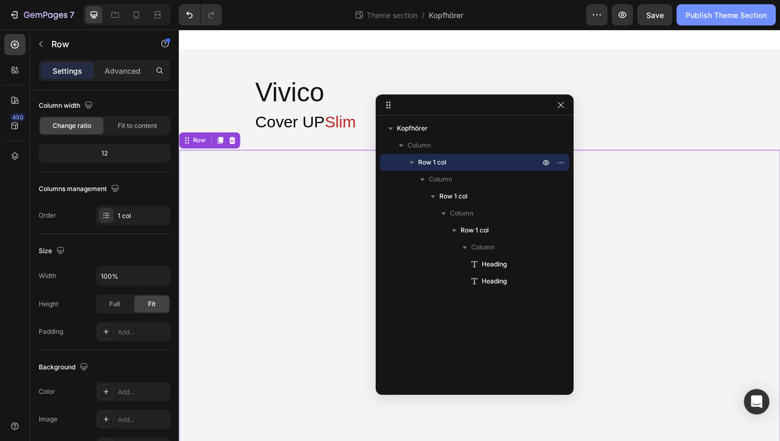
click at [705, 20] on div "Publish Theme Section" at bounding box center [725, 15] width 81 height 11
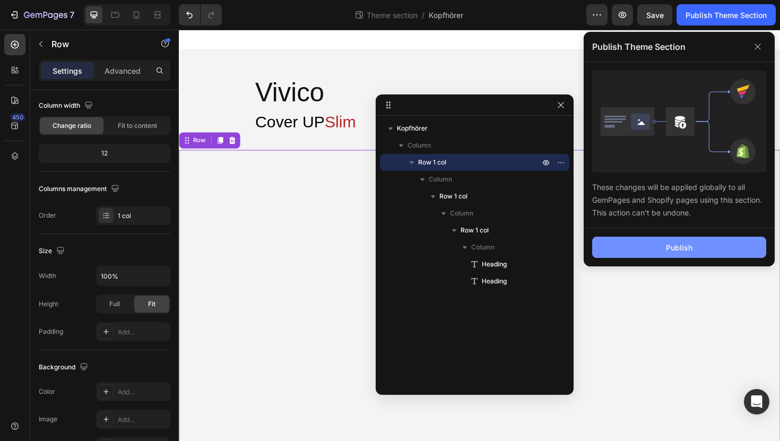
click at [606, 247] on button "Publish" at bounding box center [679, 247] width 174 height 21
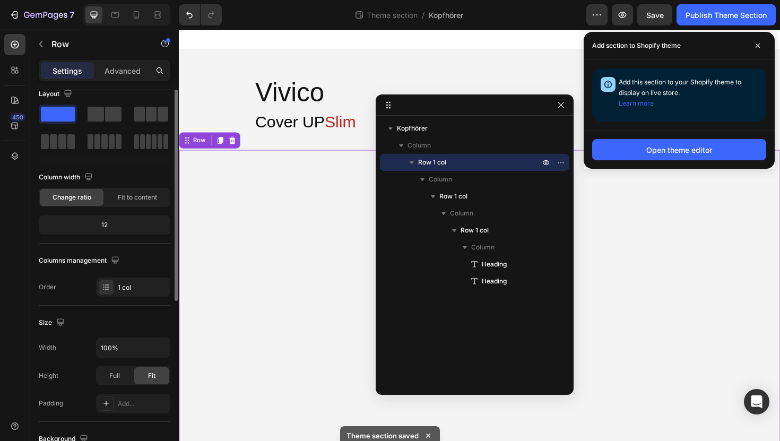
scroll to position [0, 0]
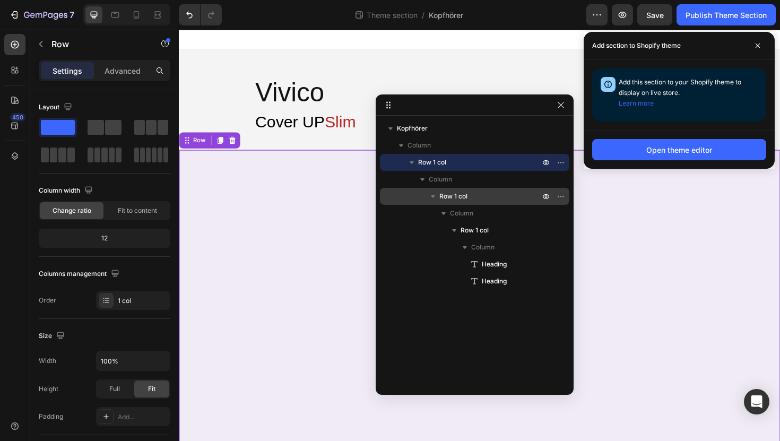
click at [451, 198] on span "Row 1 col" at bounding box center [453, 196] width 28 height 11
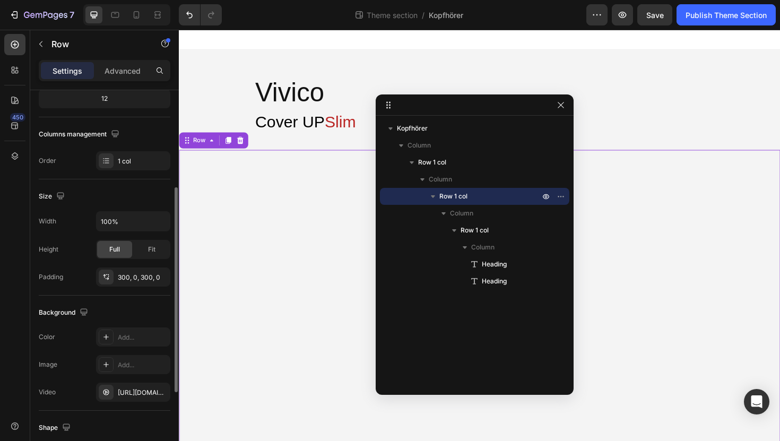
scroll to position [157, 0]
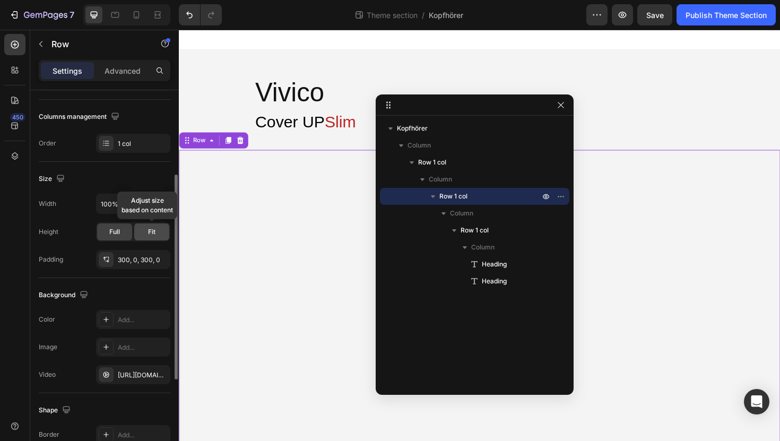
click at [151, 232] on span "Fit" at bounding box center [151, 232] width 7 height 10
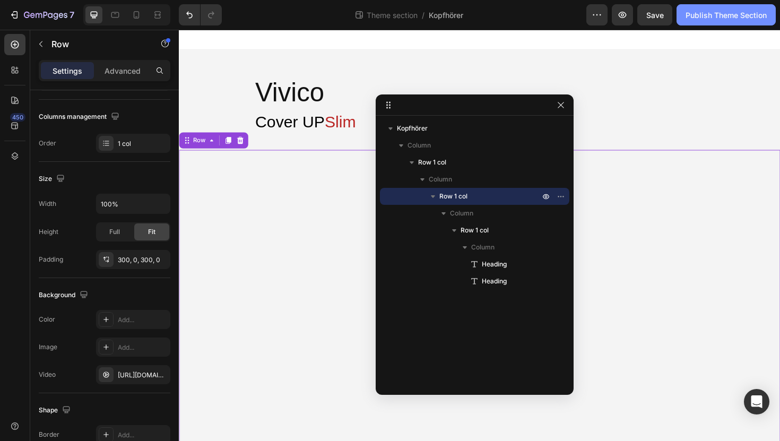
click at [697, 15] on div "Publish Theme Section" at bounding box center [725, 15] width 81 height 11
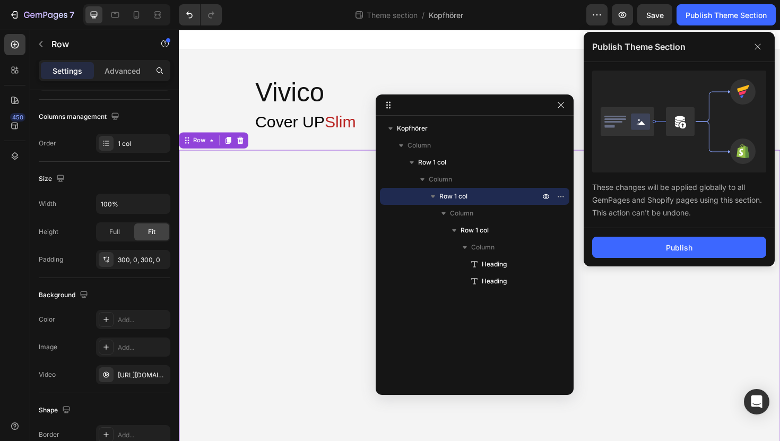
click at [651, 263] on div "Publish" at bounding box center [679, 247] width 191 height 38
click at [651, 253] on button "Publish" at bounding box center [679, 247] width 174 height 21
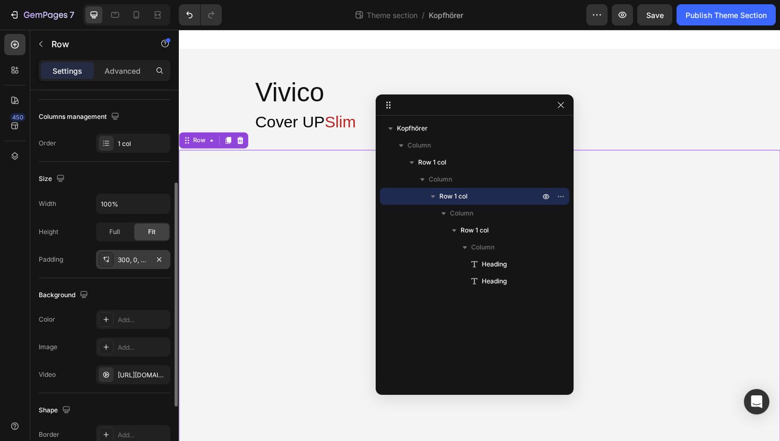
click at [119, 262] on div "300, 0, 300, 0" at bounding box center [133, 260] width 31 height 10
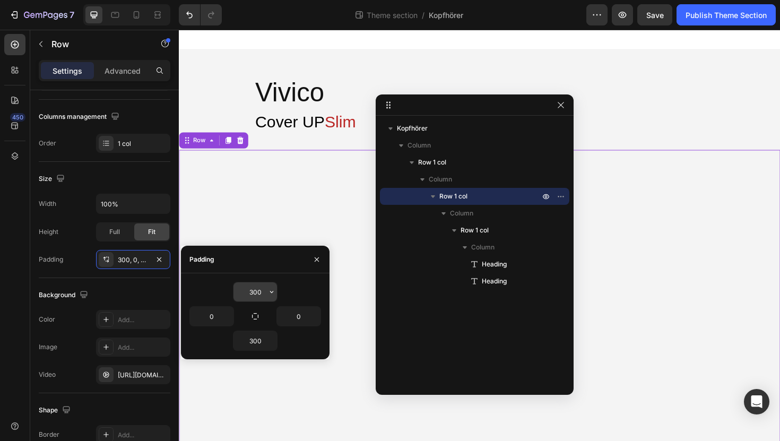
click at [249, 292] on input "300" at bounding box center [255, 291] width 44 height 19
click at [250, 292] on input "300" at bounding box center [255, 291] width 44 height 19
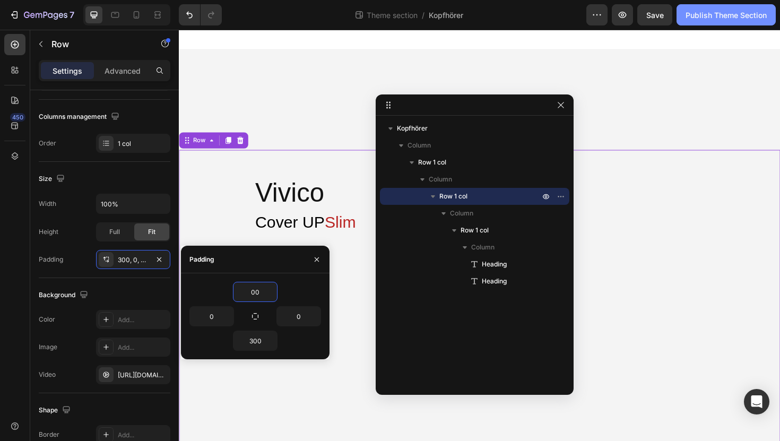
type input "300"
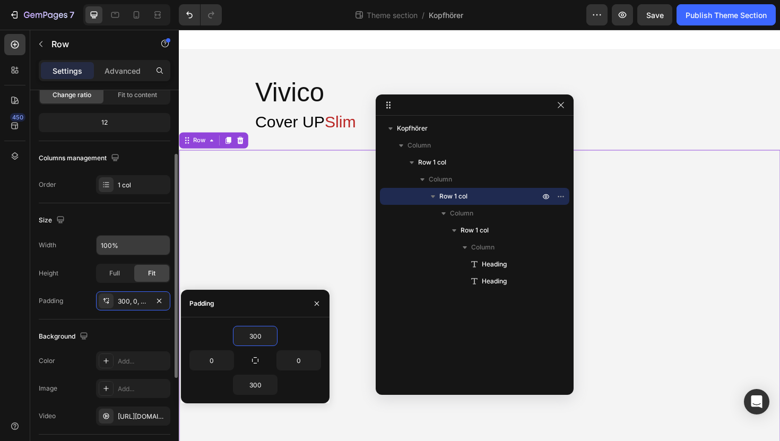
scroll to position [120, 0]
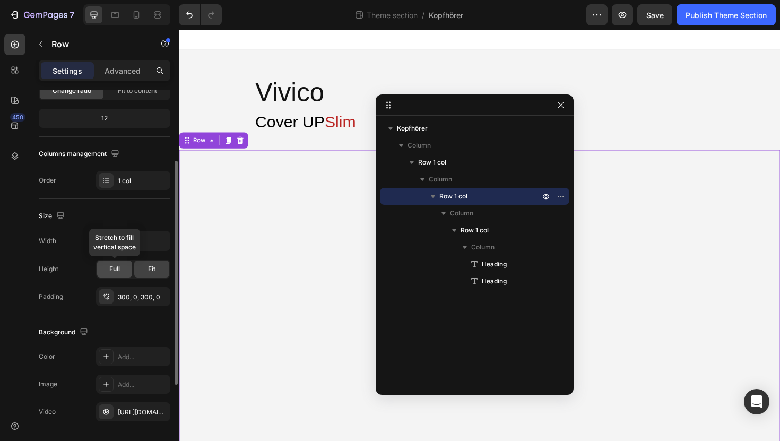
click at [114, 273] on span "Full" at bounding box center [114, 269] width 11 height 10
click at [146, 272] on div "Fit" at bounding box center [151, 268] width 35 height 17
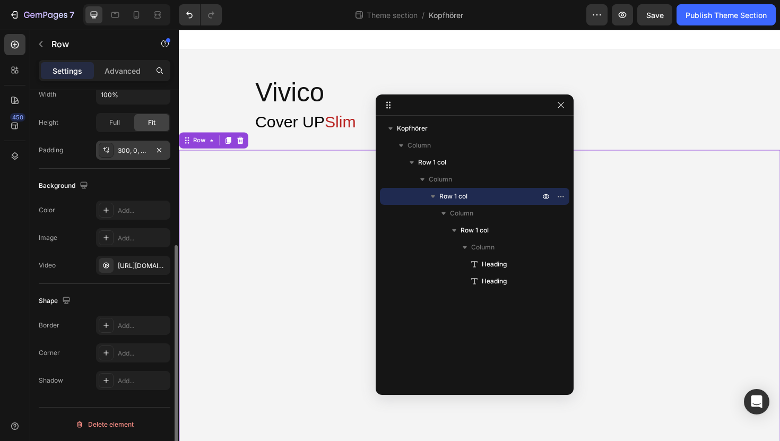
scroll to position [264, 0]
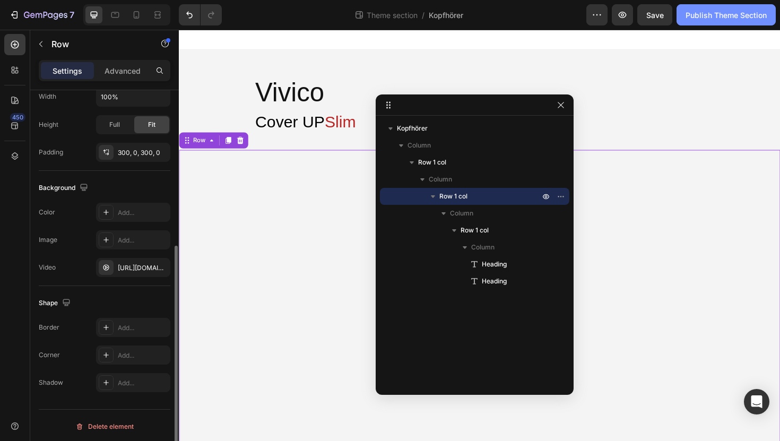
click at [731, 17] on div "Publish Theme Section" at bounding box center [725, 15] width 81 height 11
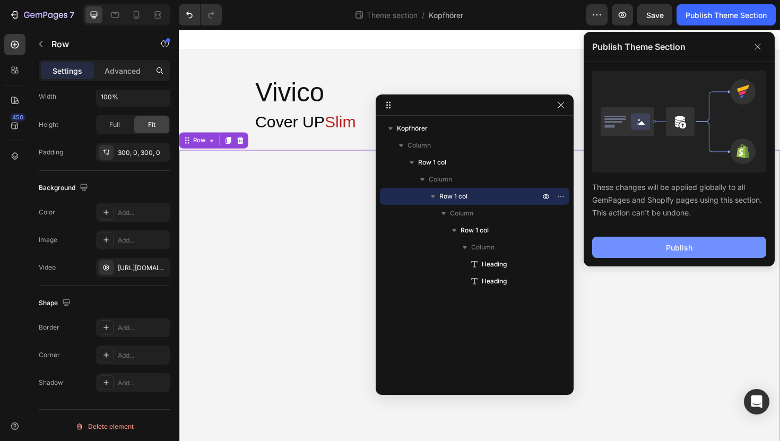
click at [691, 251] on div "Publish" at bounding box center [679, 247] width 27 height 11
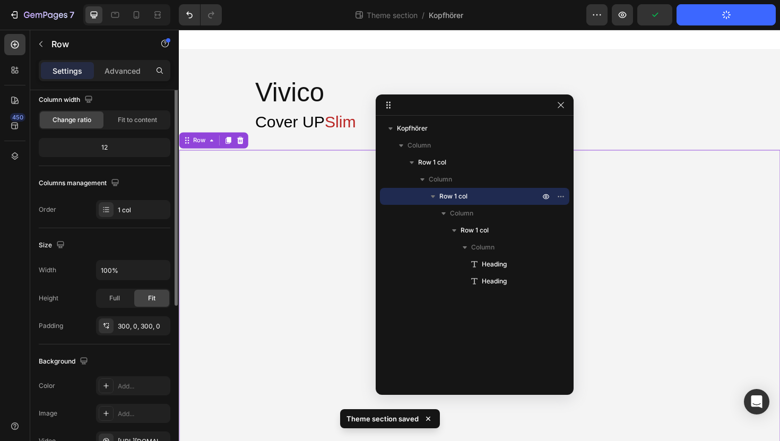
scroll to position [14, 0]
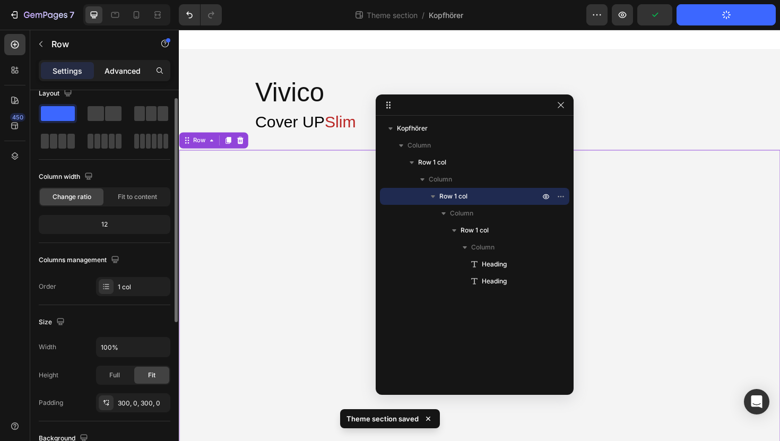
click at [127, 65] on p "Advanced" at bounding box center [123, 70] width 36 height 11
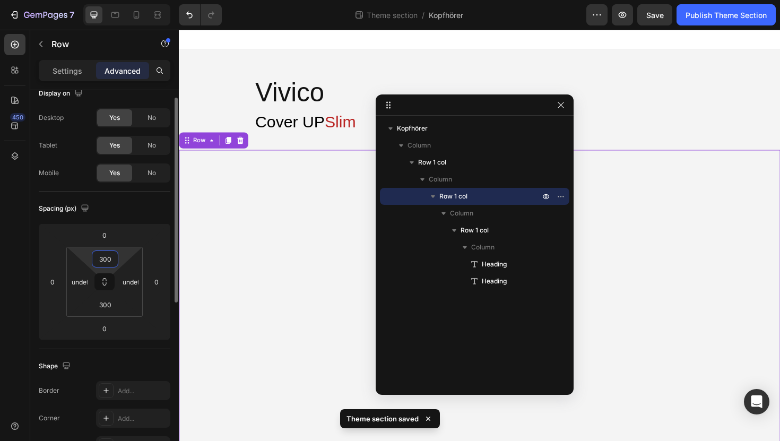
click at [109, 265] on input "300" at bounding box center [104, 259] width 21 height 16
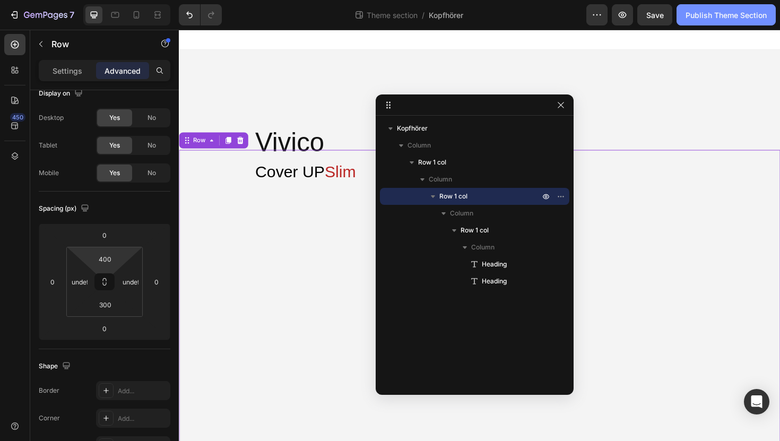
click at [705, 15] on div "Publish Theme Section" at bounding box center [725, 15] width 81 height 11
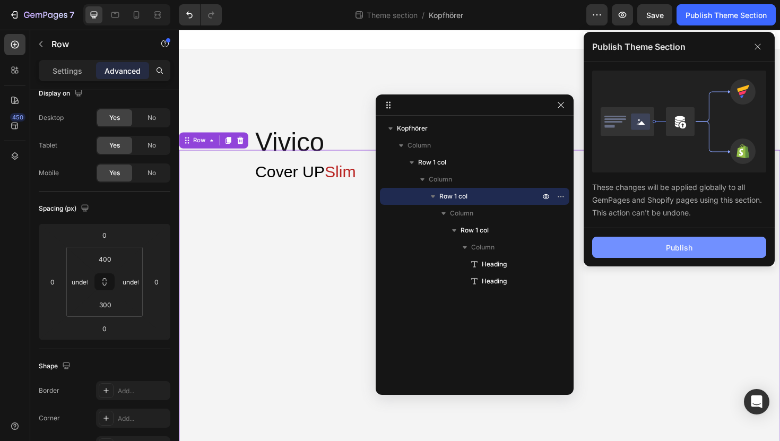
click at [676, 249] on div "Publish" at bounding box center [679, 247] width 27 height 11
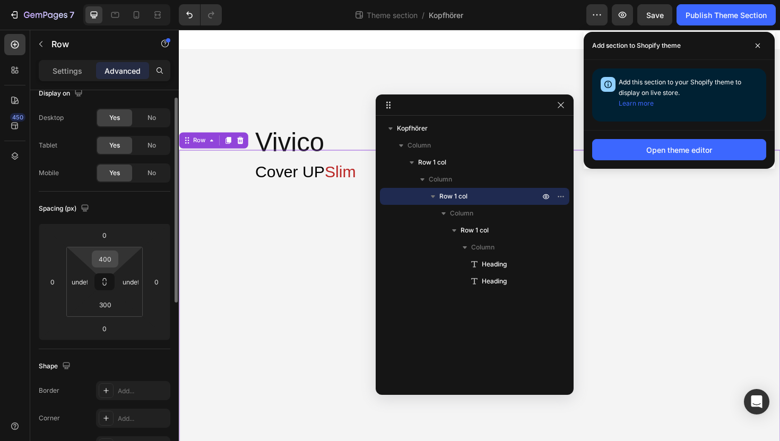
click at [102, 258] on input "400" at bounding box center [104, 259] width 21 height 16
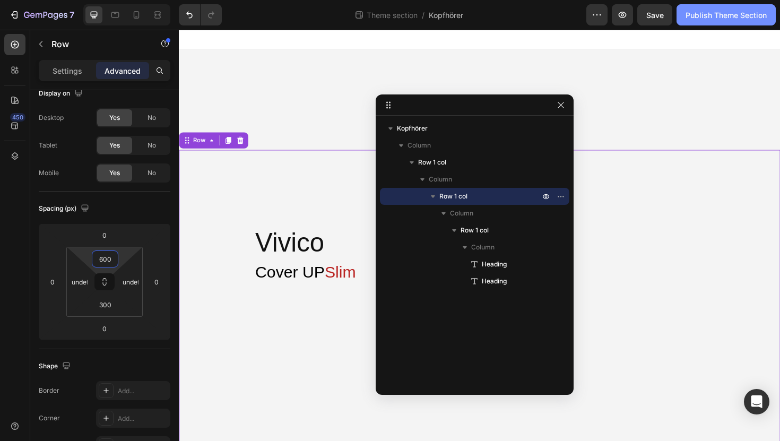
click at [718, 21] on button "Publish Theme Section" at bounding box center [725, 14] width 99 height 21
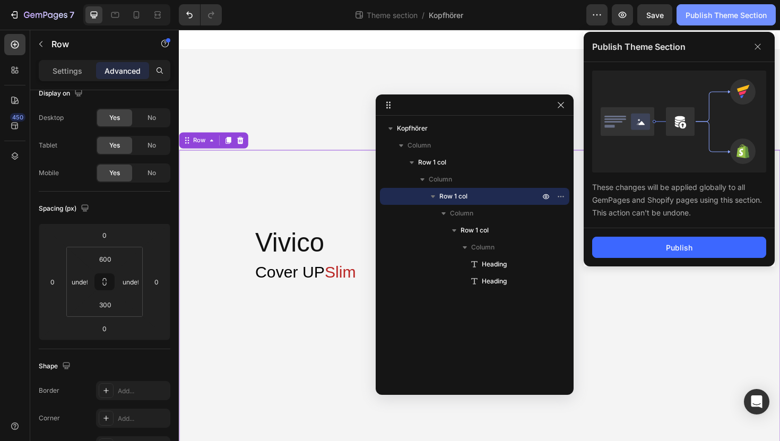
click at [701, 23] on button "Publish Theme Section" at bounding box center [725, 14] width 99 height 21
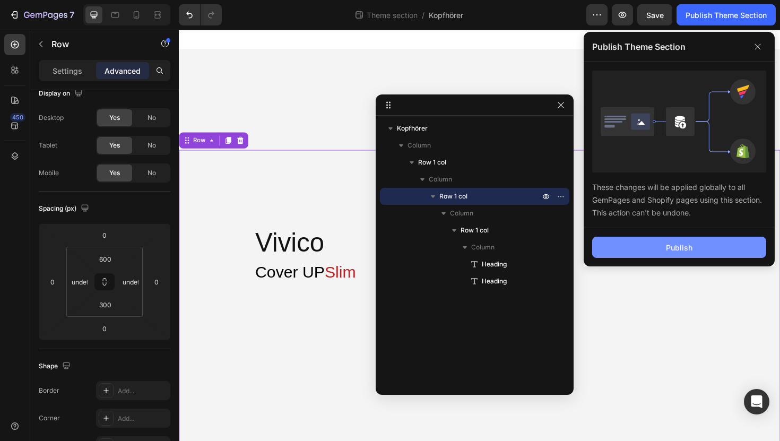
click at [659, 251] on button "Publish" at bounding box center [679, 247] width 174 height 21
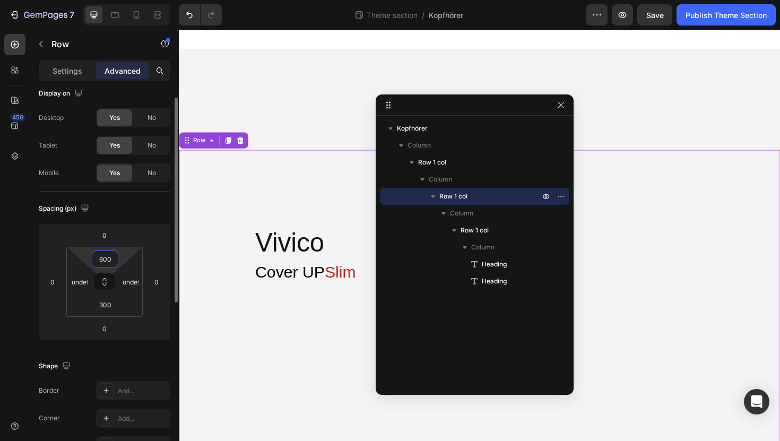
click at [105, 260] on input "600" at bounding box center [104, 259] width 21 height 16
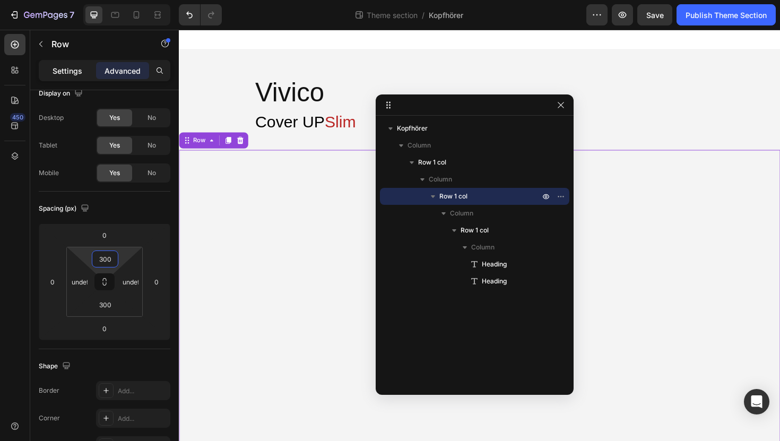
type input "300"
click at [74, 70] on p "Settings" at bounding box center [68, 70] width 30 height 11
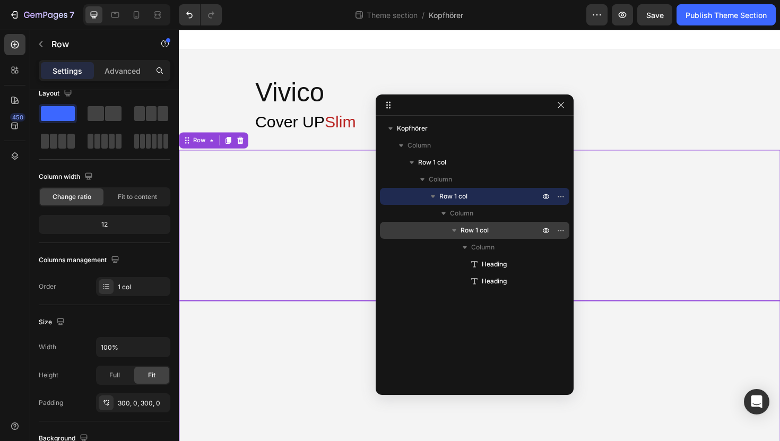
click at [479, 231] on span "Row 1 col" at bounding box center [474, 230] width 28 height 11
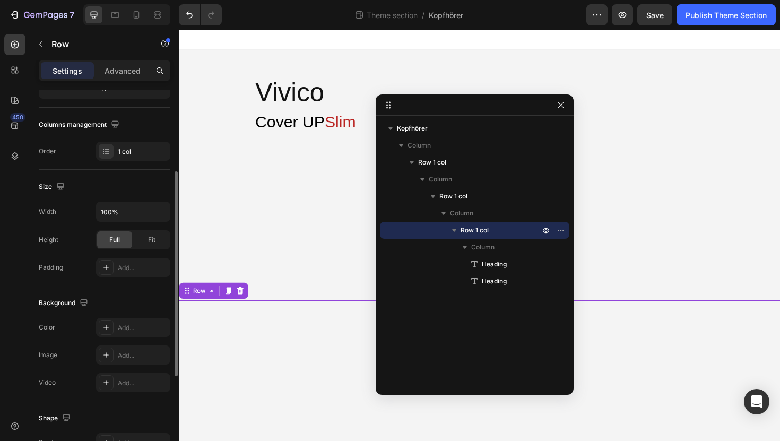
scroll to position [326, 0]
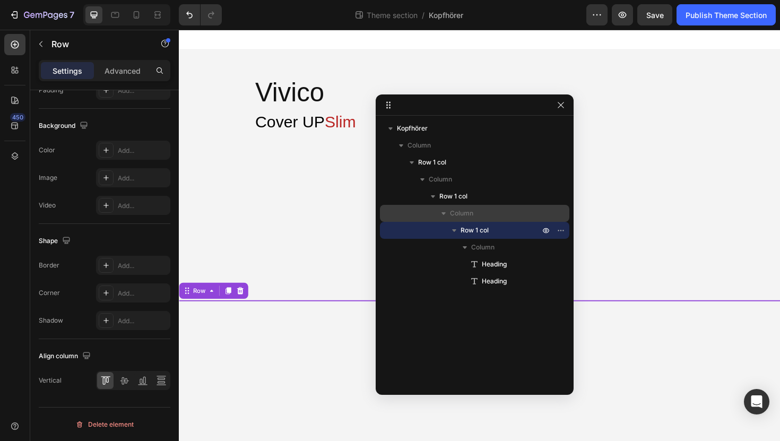
click at [479, 209] on p "Column" at bounding box center [496, 213] width 92 height 11
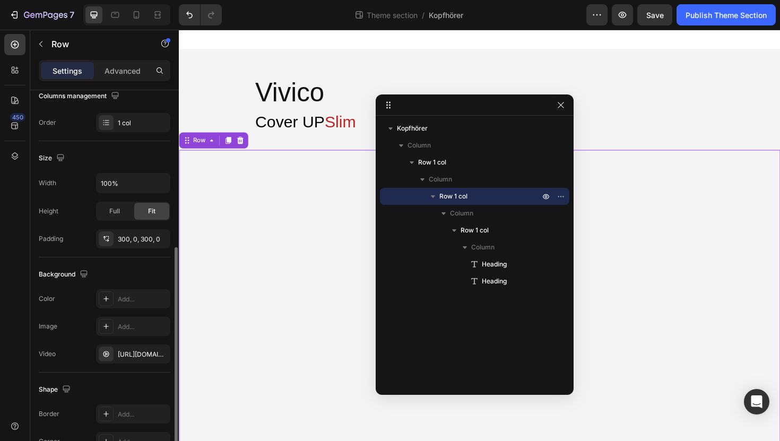
scroll to position [159, 0]
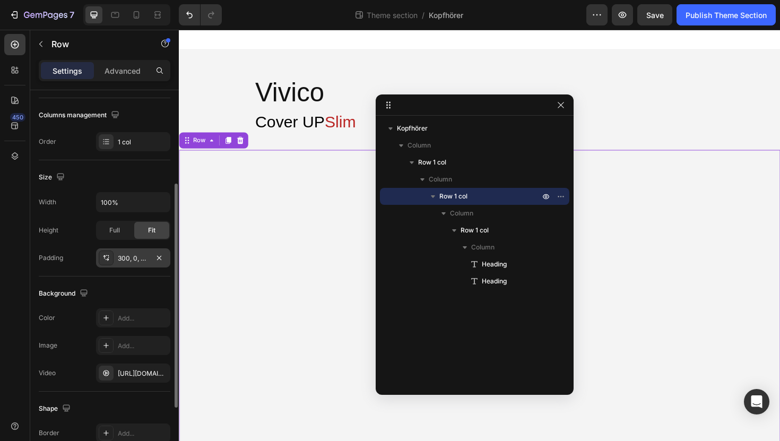
click at [126, 257] on div "300, 0, 300, 0" at bounding box center [133, 259] width 31 height 10
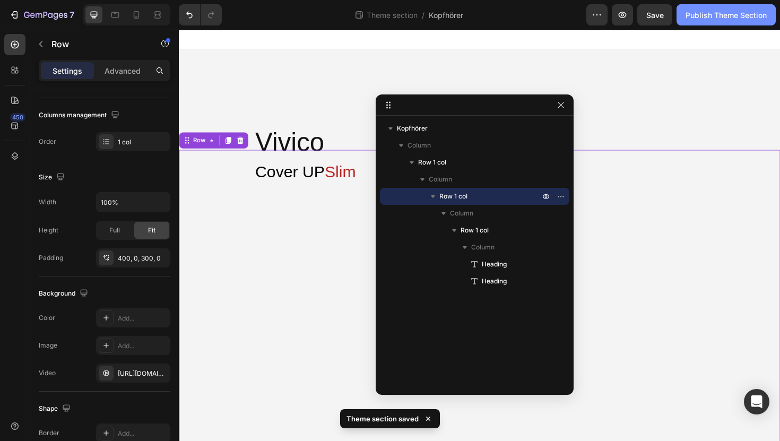
click at [708, 17] on div "Publish Theme Section" at bounding box center [725, 15] width 81 height 11
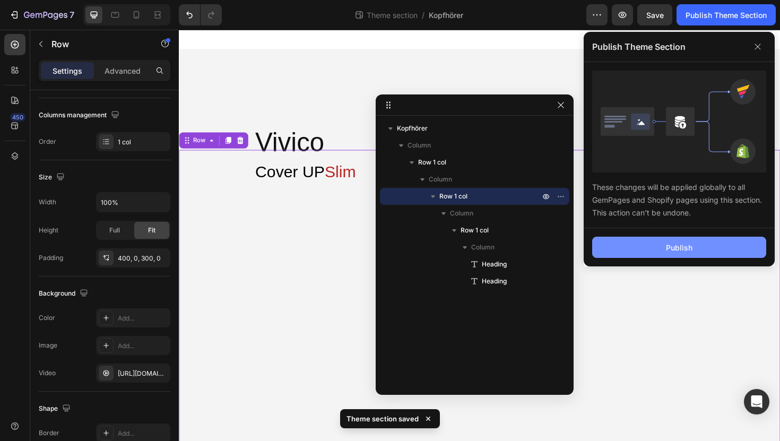
click at [648, 238] on button "Publish" at bounding box center [679, 247] width 174 height 21
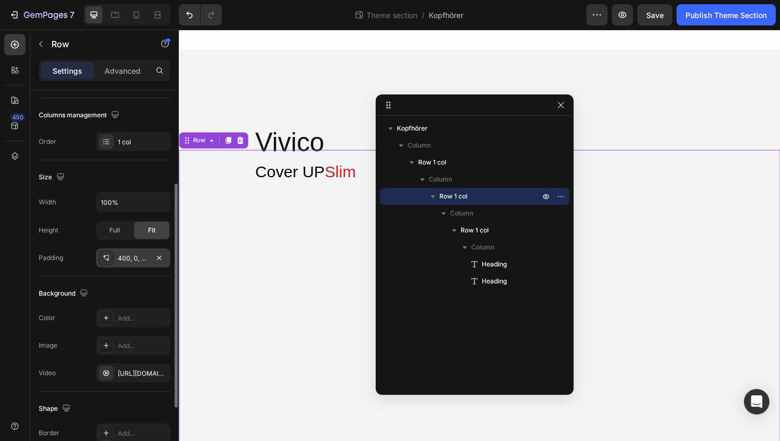
click at [123, 257] on div "400, 0, 300, 0" at bounding box center [133, 259] width 31 height 10
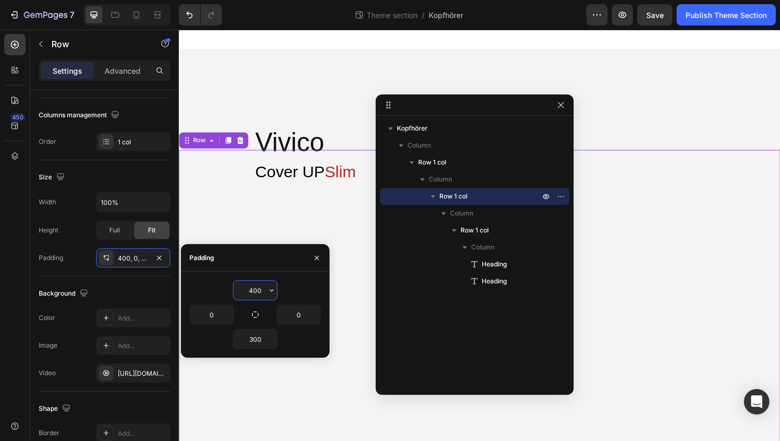
click at [254, 291] on input "400" at bounding box center [255, 290] width 44 height 19
type input "300"
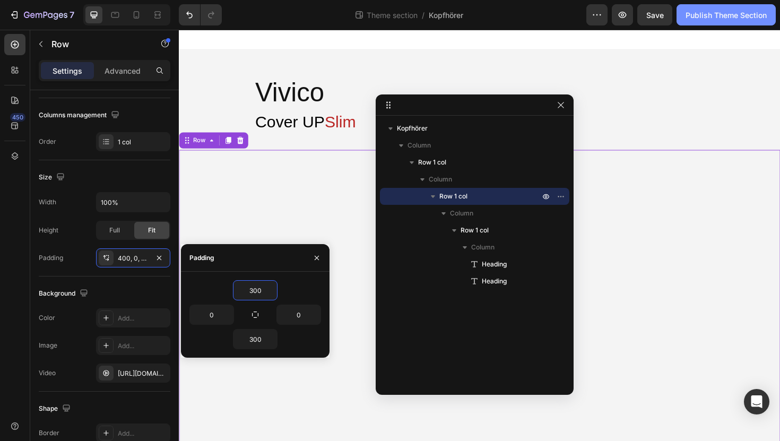
click at [717, 22] on button "Publish Theme Section" at bounding box center [725, 14] width 99 height 21
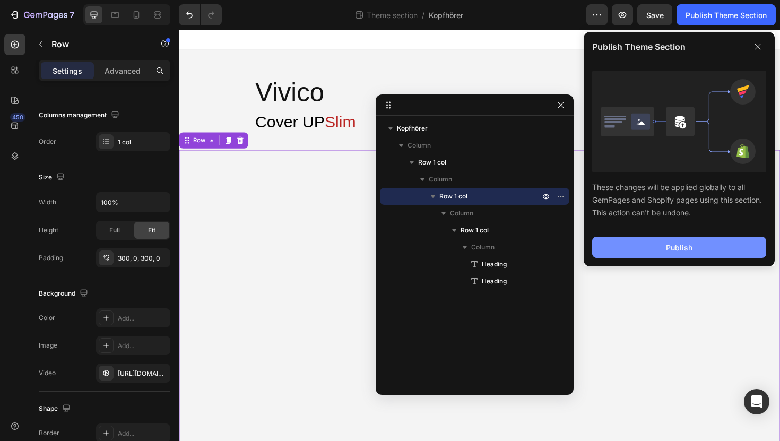
click at [634, 248] on button "Publish" at bounding box center [679, 247] width 174 height 21
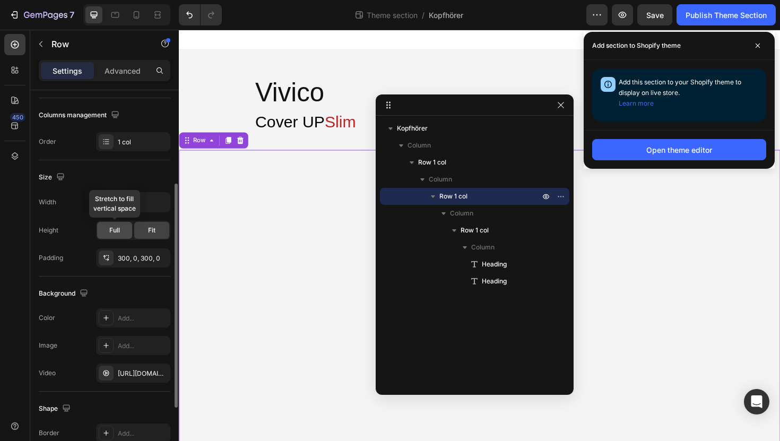
click at [113, 230] on span "Full" at bounding box center [114, 230] width 11 height 10
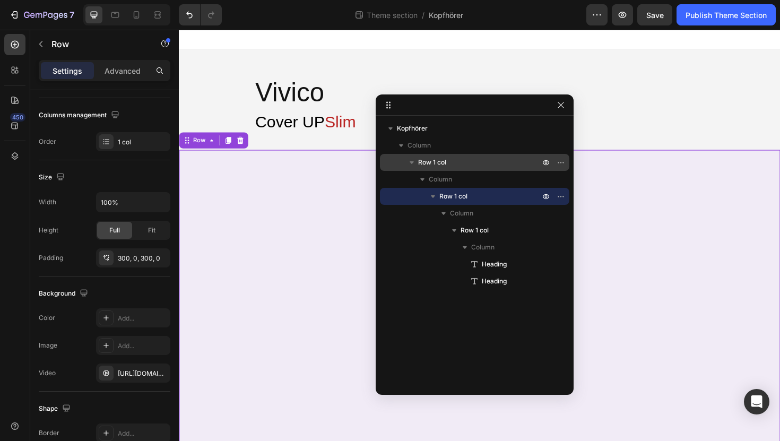
click at [443, 161] on span "Row 1 col" at bounding box center [432, 162] width 28 height 11
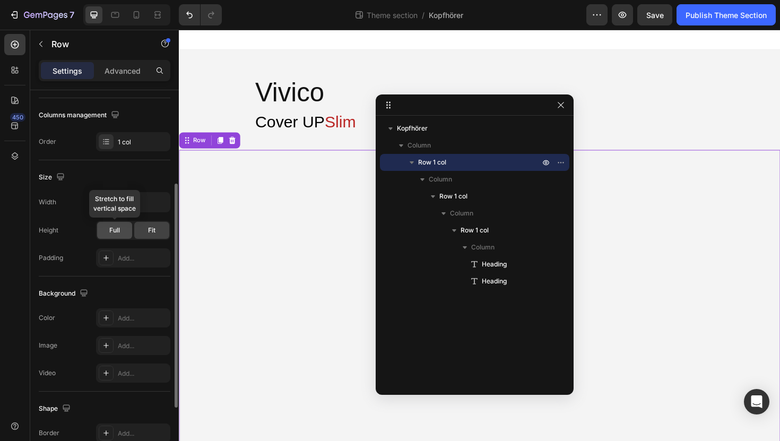
click at [117, 228] on span "Full" at bounding box center [114, 230] width 11 height 10
click at [103, 259] on icon at bounding box center [106, 258] width 8 height 8
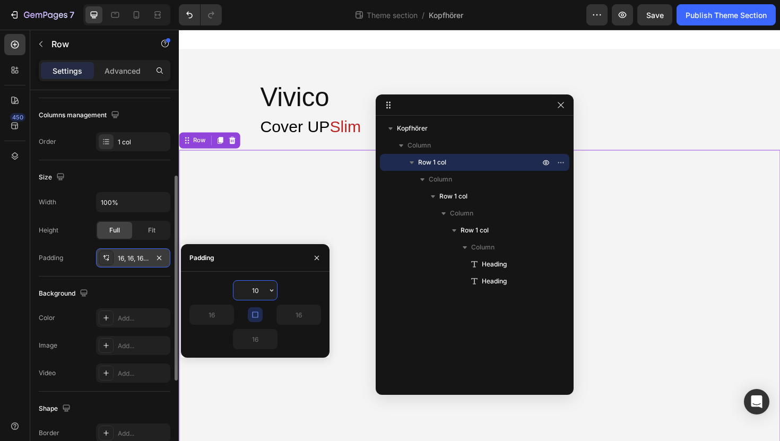
type input "1"
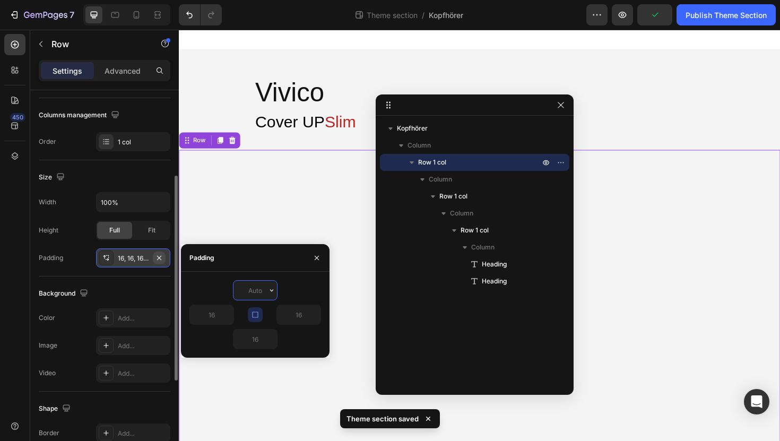
type input "0"
click at [735, 11] on div "Publish Theme Section" at bounding box center [725, 15] width 81 height 11
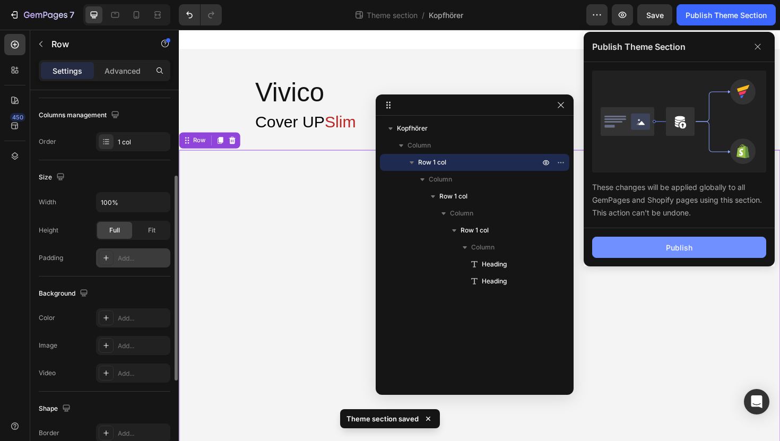
click at [618, 248] on button "Publish" at bounding box center [679, 247] width 174 height 21
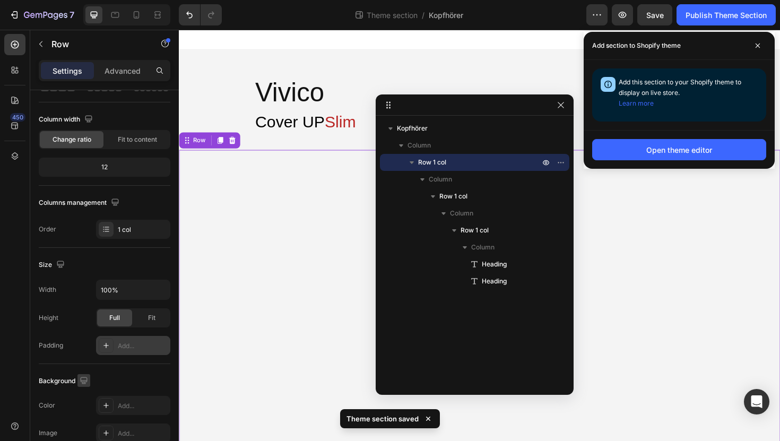
scroll to position [0, 0]
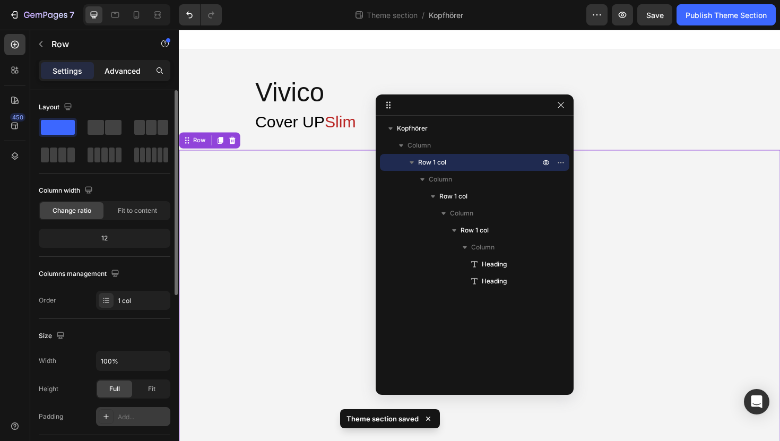
click at [118, 75] on p "Advanced" at bounding box center [123, 70] width 36 height 11
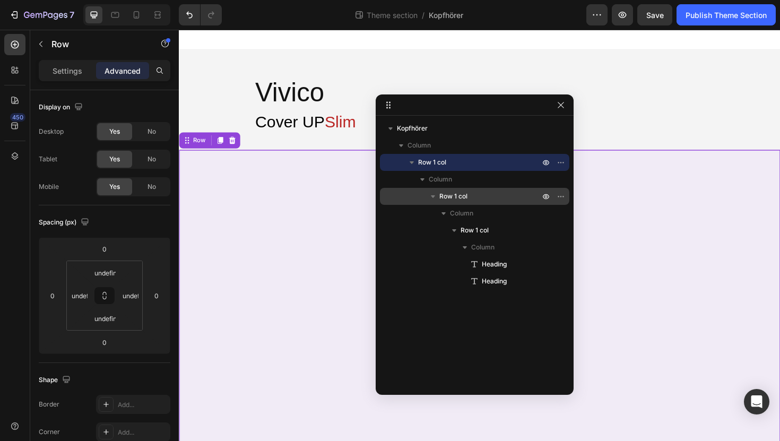
click at [456, 192] on span "Row 1 col" at bounding box center [453, 196] width 28 height 11
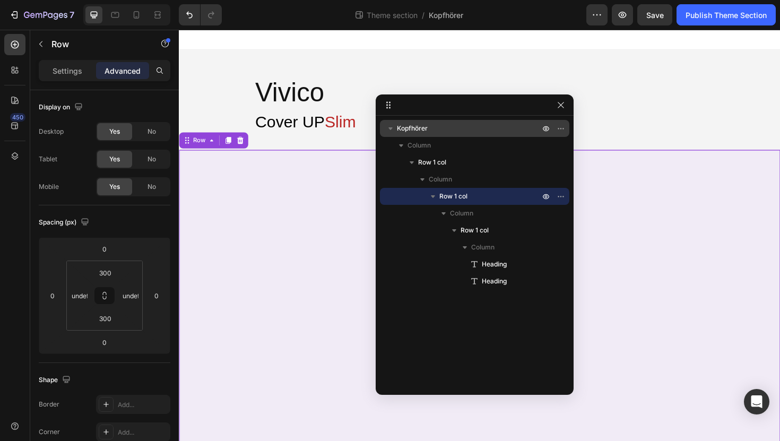
click at [438, 125] on p "Kopfhörer" at bounding box center [469, 128] width 145 height 11
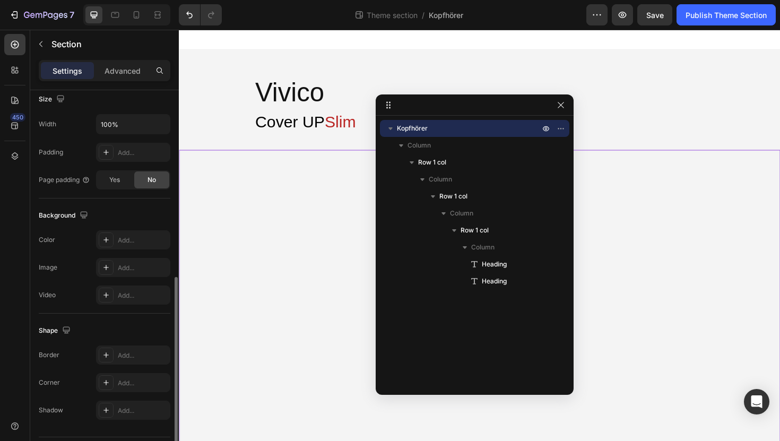
scroll to position [266, 0]
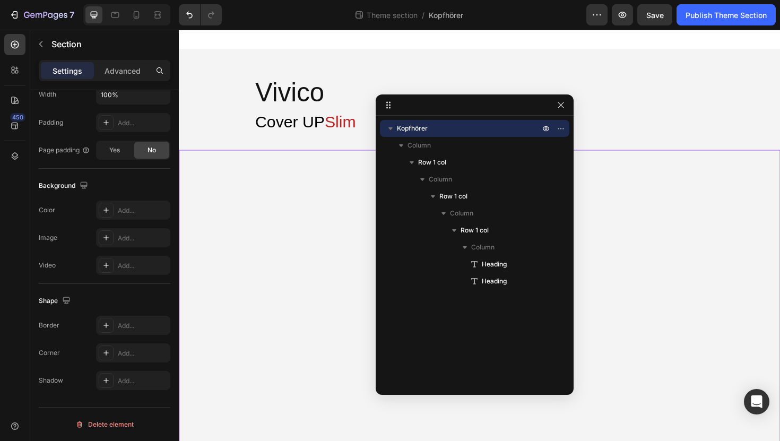
click at [728, 1] on div "7 Theme section / Kopfhörer Preview Save Publish Theme Section" at bounding box center [390, 15] width 780 height 30
click at [726, 6] on button "Publish Theme Section" at bounding box center [725, 14] width 99 height 21
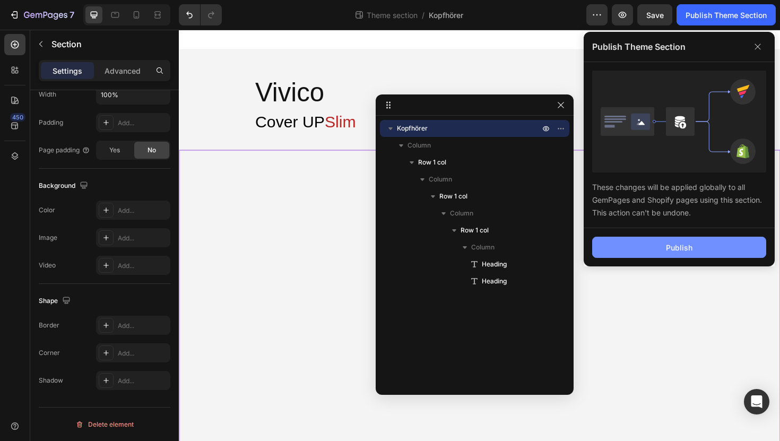
click at [641, 247] on button "Publish" at bounding box center [679, 247] width 174 height 21
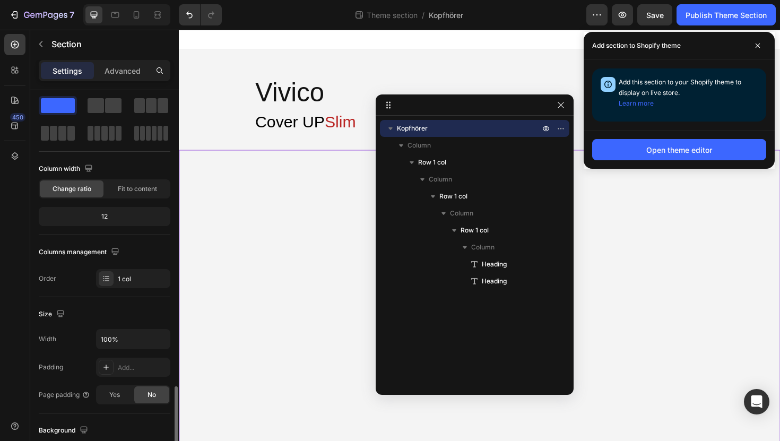
scroll to position [2, 0]
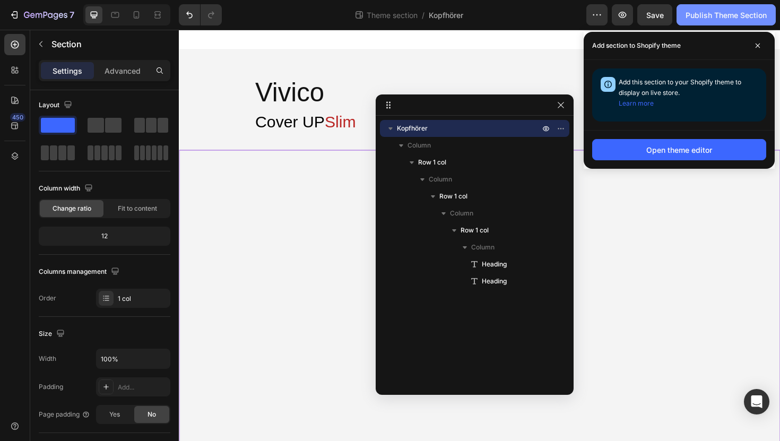
click at [709, 16] on div "Publish Theme Section" at bounding box center [725, 15] width 81 height 11
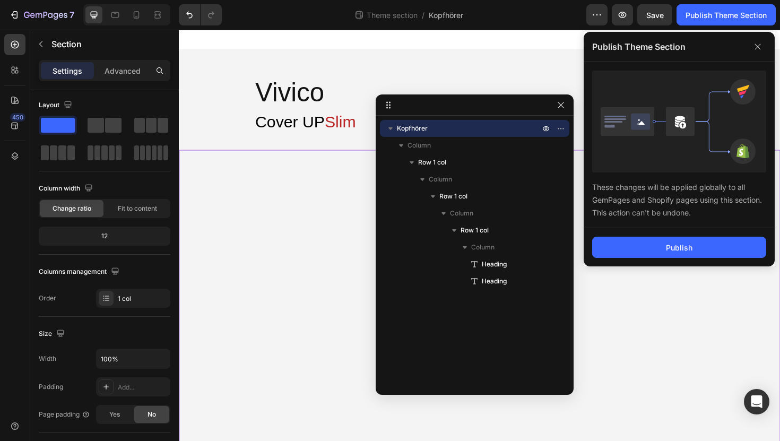
click at [681, 231] on div "Publish" at bounding box center [679, 247] width 191 height 38
click at [681, 246] on div "Publish" at bounding box center [679, 247] width 27 height 11
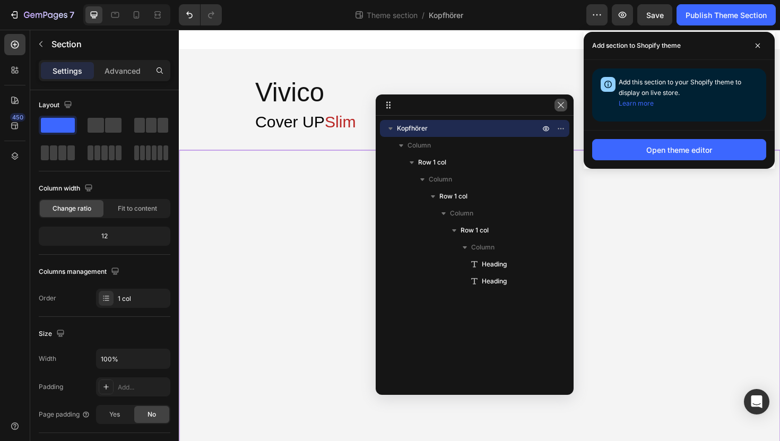
click at [557, 107] on icon "button" at bounding box center [560, 105] width 8 height 8
